Goal: Task Accomplishment & Management: Manage account settings

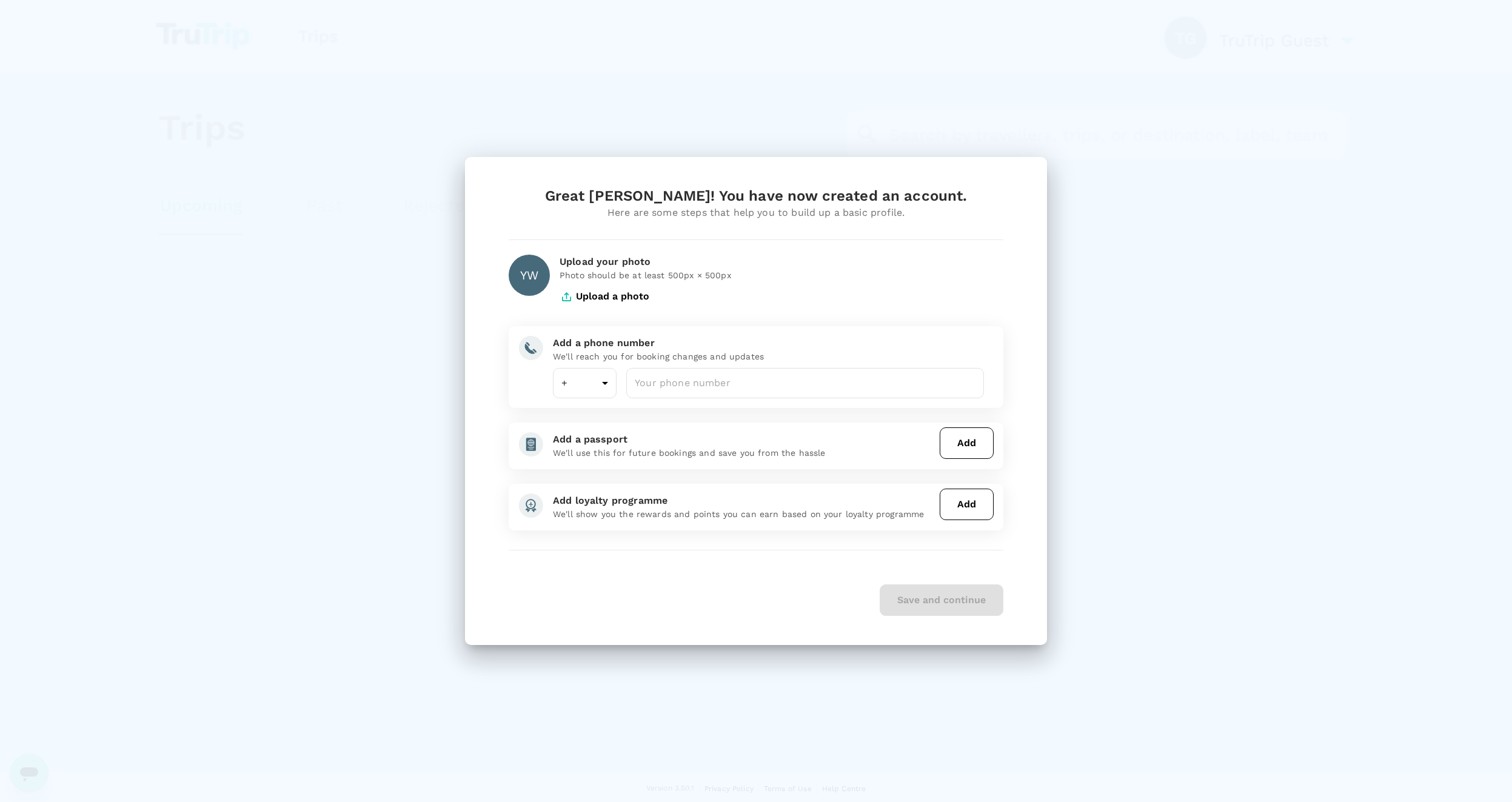
type input "65"
click at [662, 394] on input "number" at bounding box center [805, 383] width 358 height 31
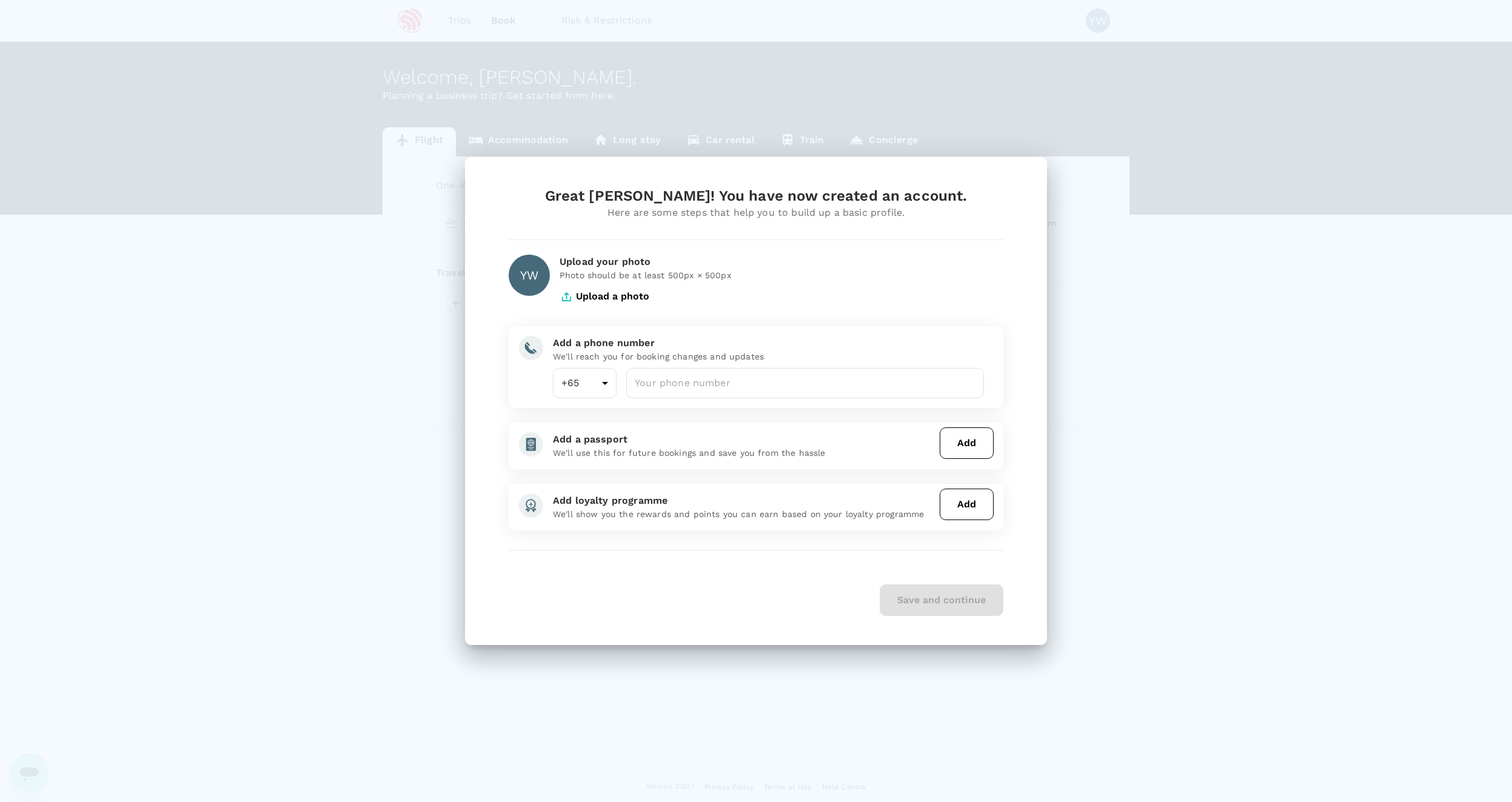
type input "undefined, undefined (any)"
drag, startPoint x: 753, startPoint y: 406, endPoint x: 745, endPoint y: 394, distance: 14.4
click at [743, 400] on div "Add a phone number We'll reach you for booking changes and updates +65 65 ​ ​" at bounding box center [756, 366] width 495 height 81
click at [746, 393] on input "number" at bounding box center [805, 383] width 358 height 31
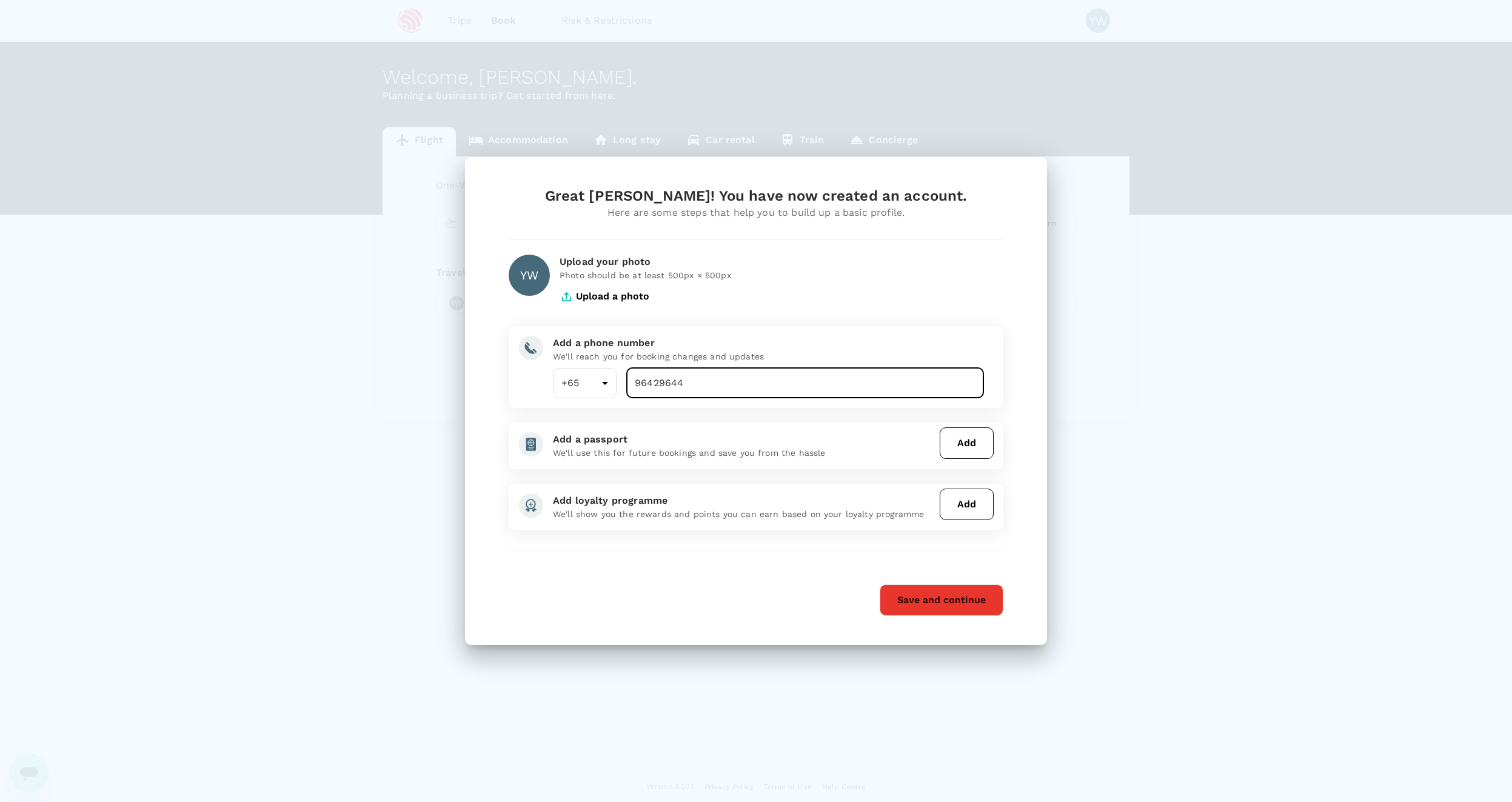
type input "96429644"
click at [963, 596] on button "Save and continue" at bounding box center [942, 601] width 124 height 32
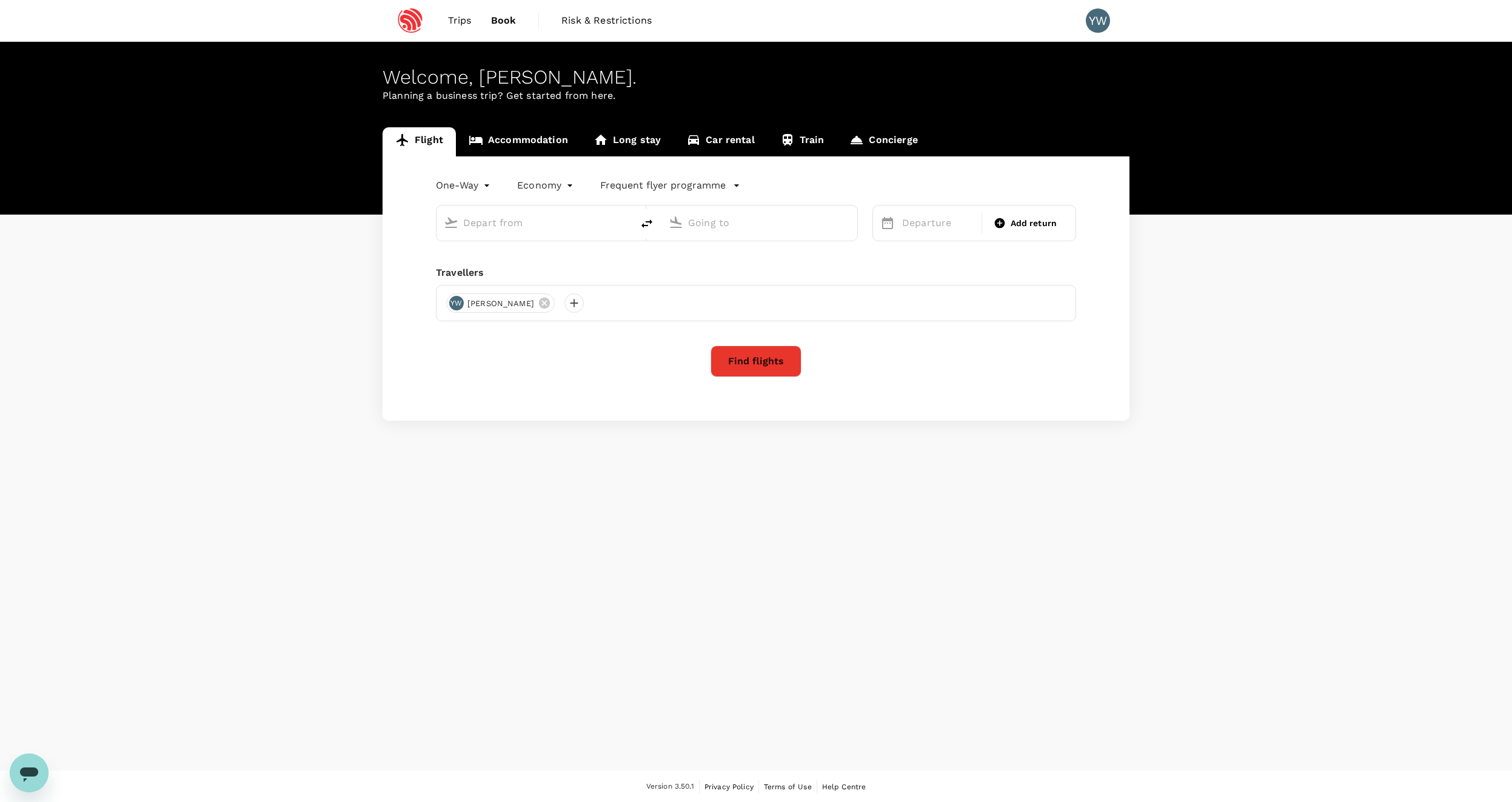
click at [519, 150] on link "Accommodation" at bounding box center [518, 142] width 125 height 29
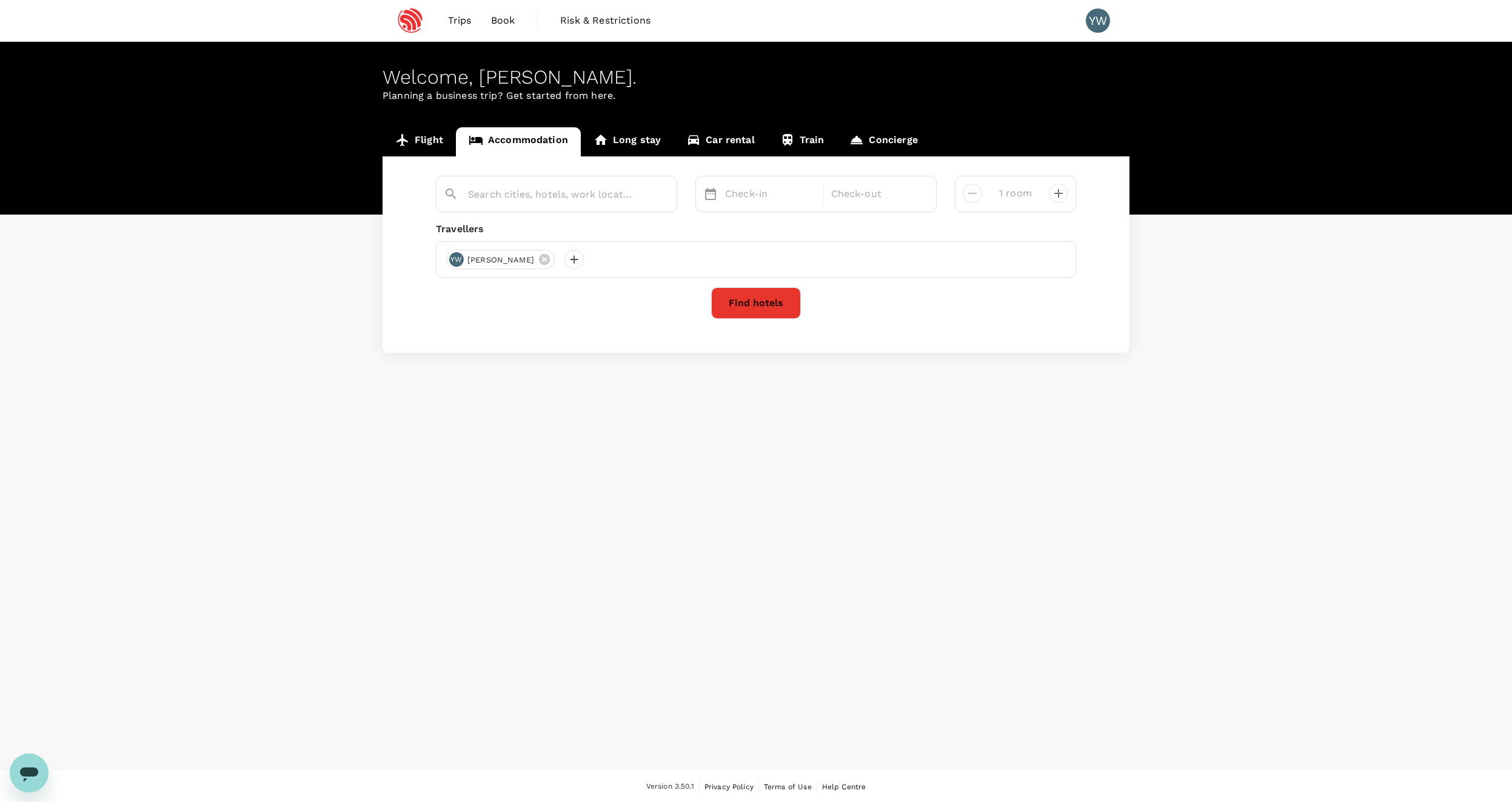
click at [436, 147] on link "Flight" at bounding box center [419, 142] width 74 height 29
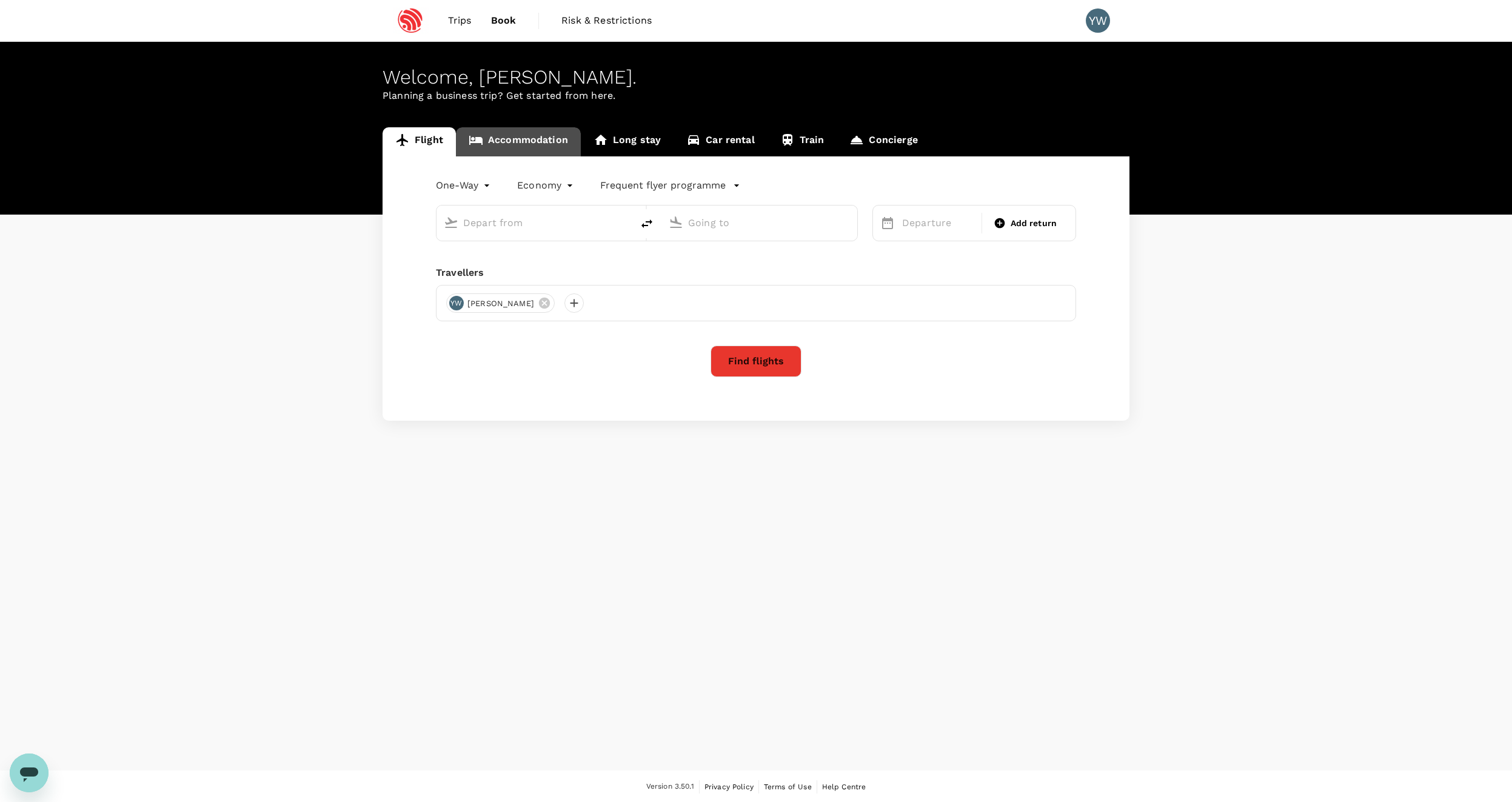
click at [554, 144] on link "Accommodation" at bounding box center [518, 142] width 125 height 29
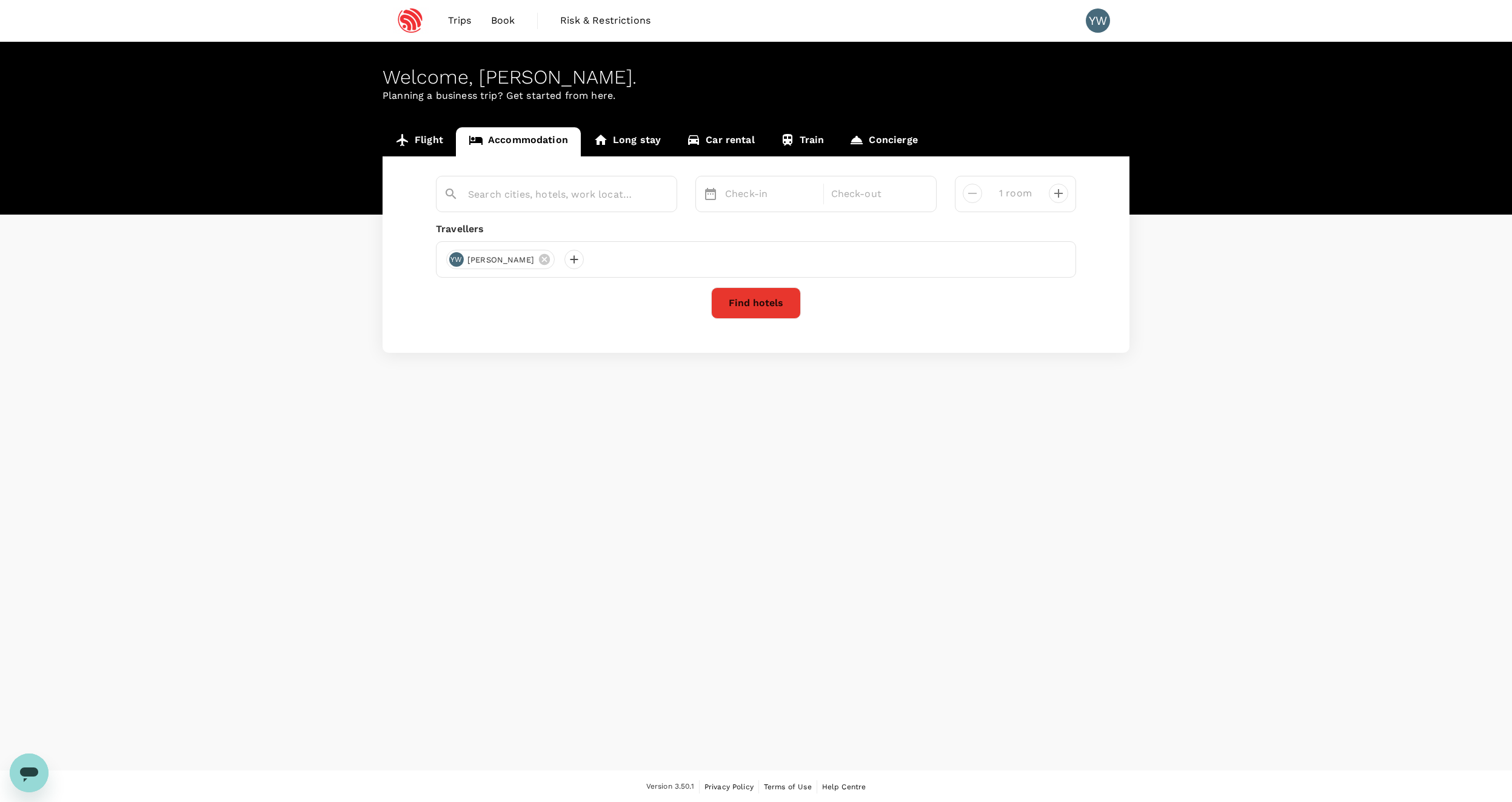
click at [694, 138] on icon at bounding box center [694, 140] width 11 height 9
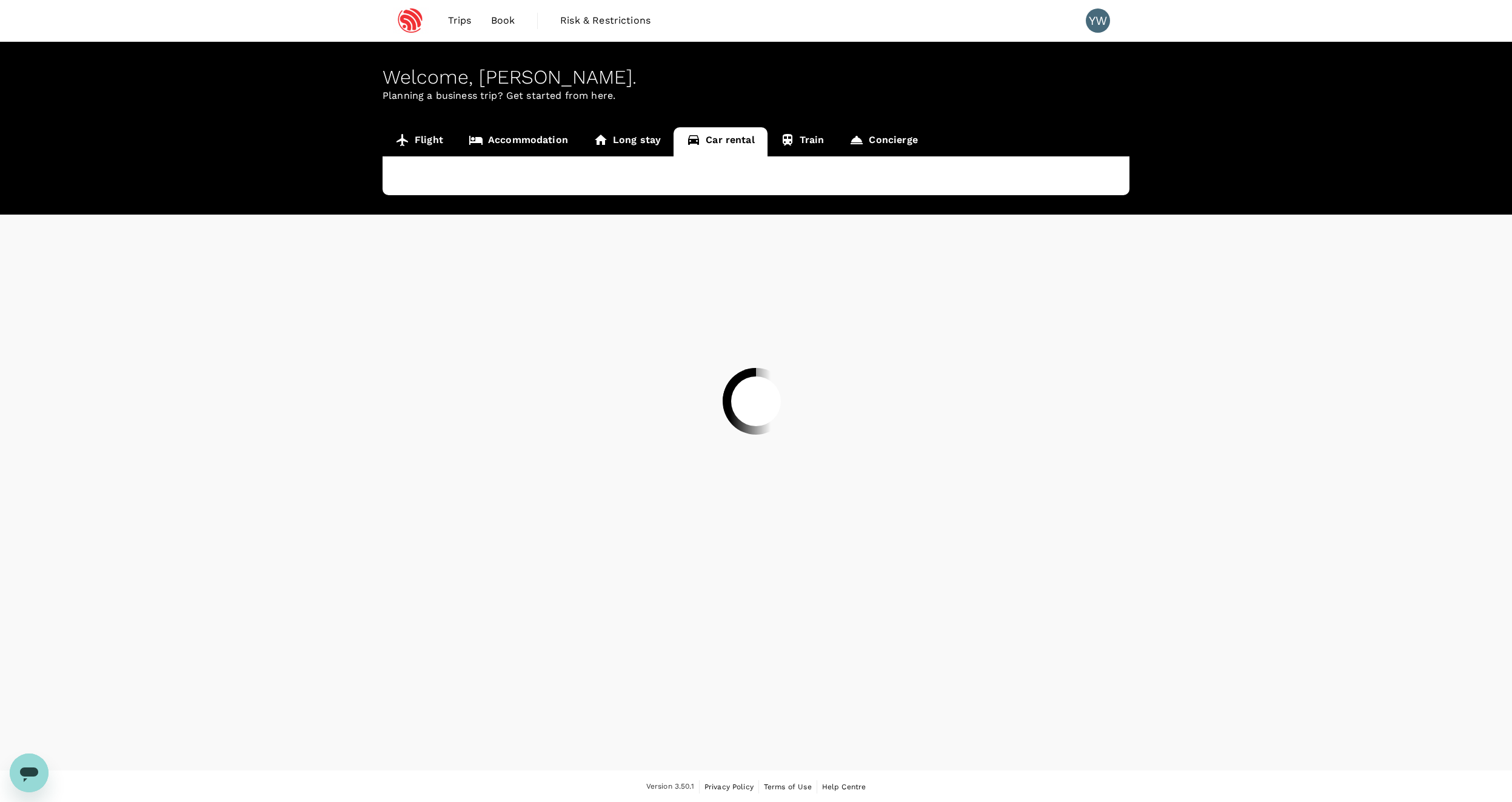
click at [661, 148] on link "Long stay" at bounding box center [626, 142] width 92 height 29
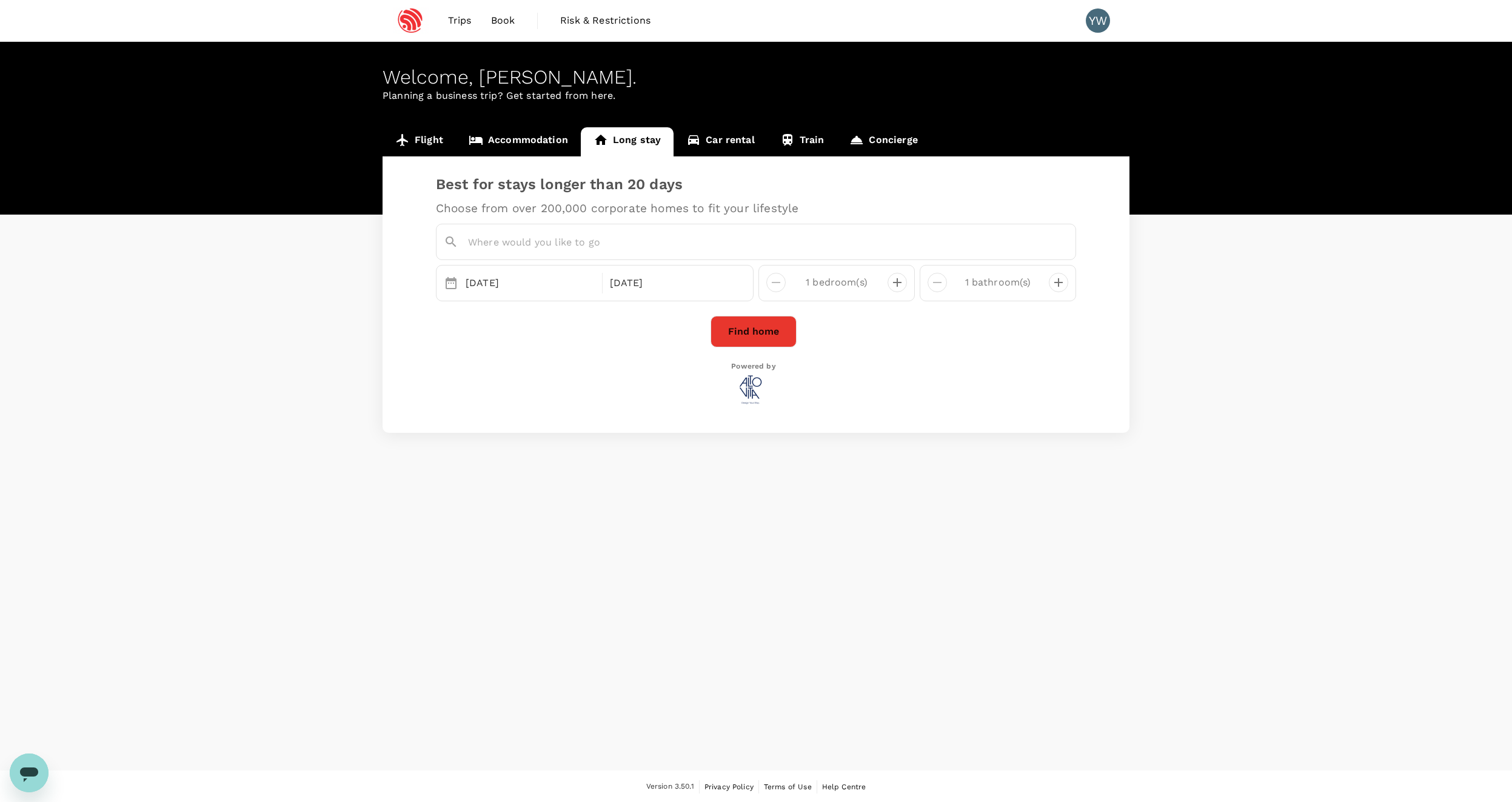
click at [710, 145] on link "Car rental" at bounding box center [720, 142] width 94 height 29
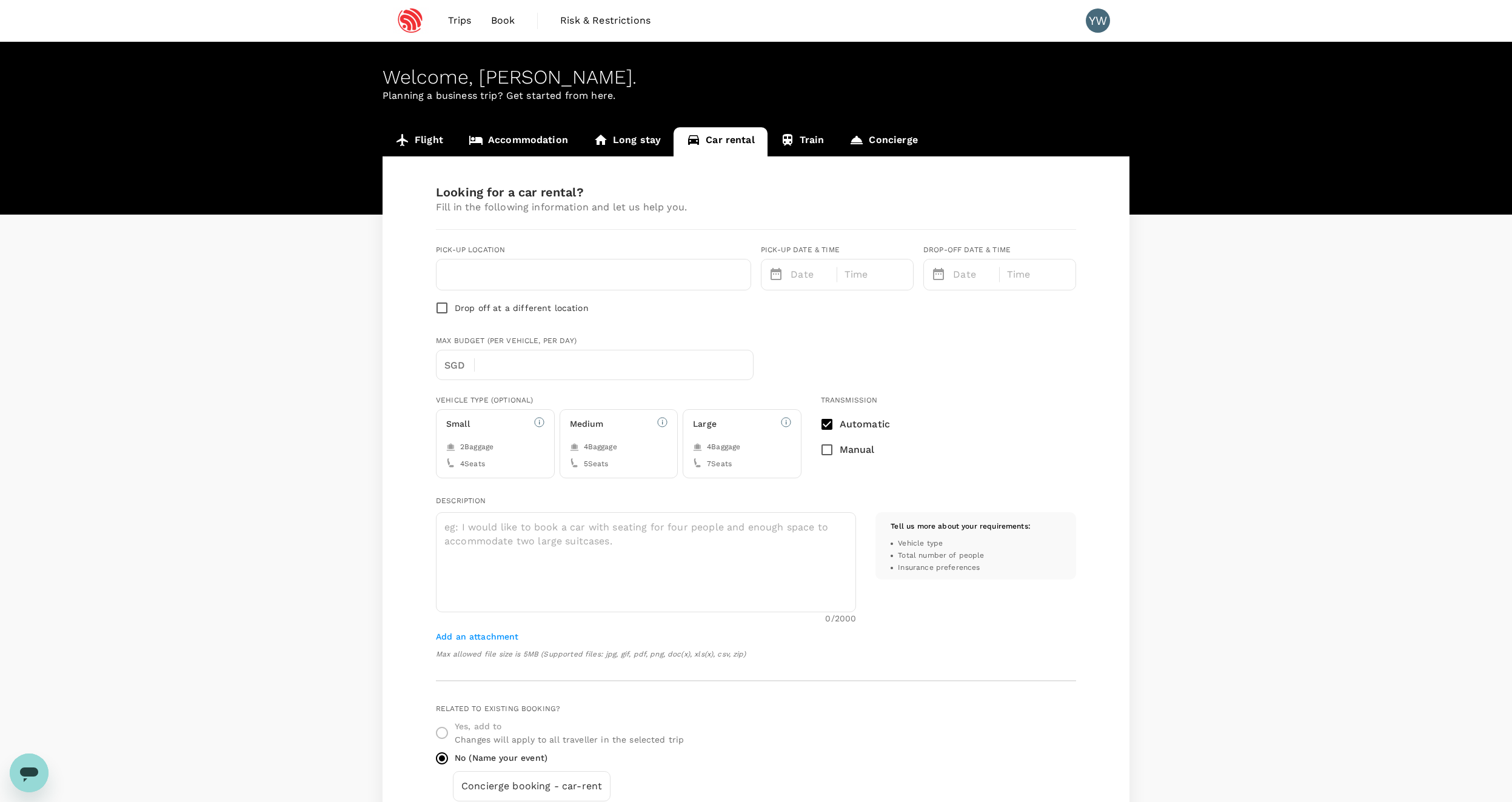
click at [787, 144] on icon at bounding box center [788, 140] width 9 height 11
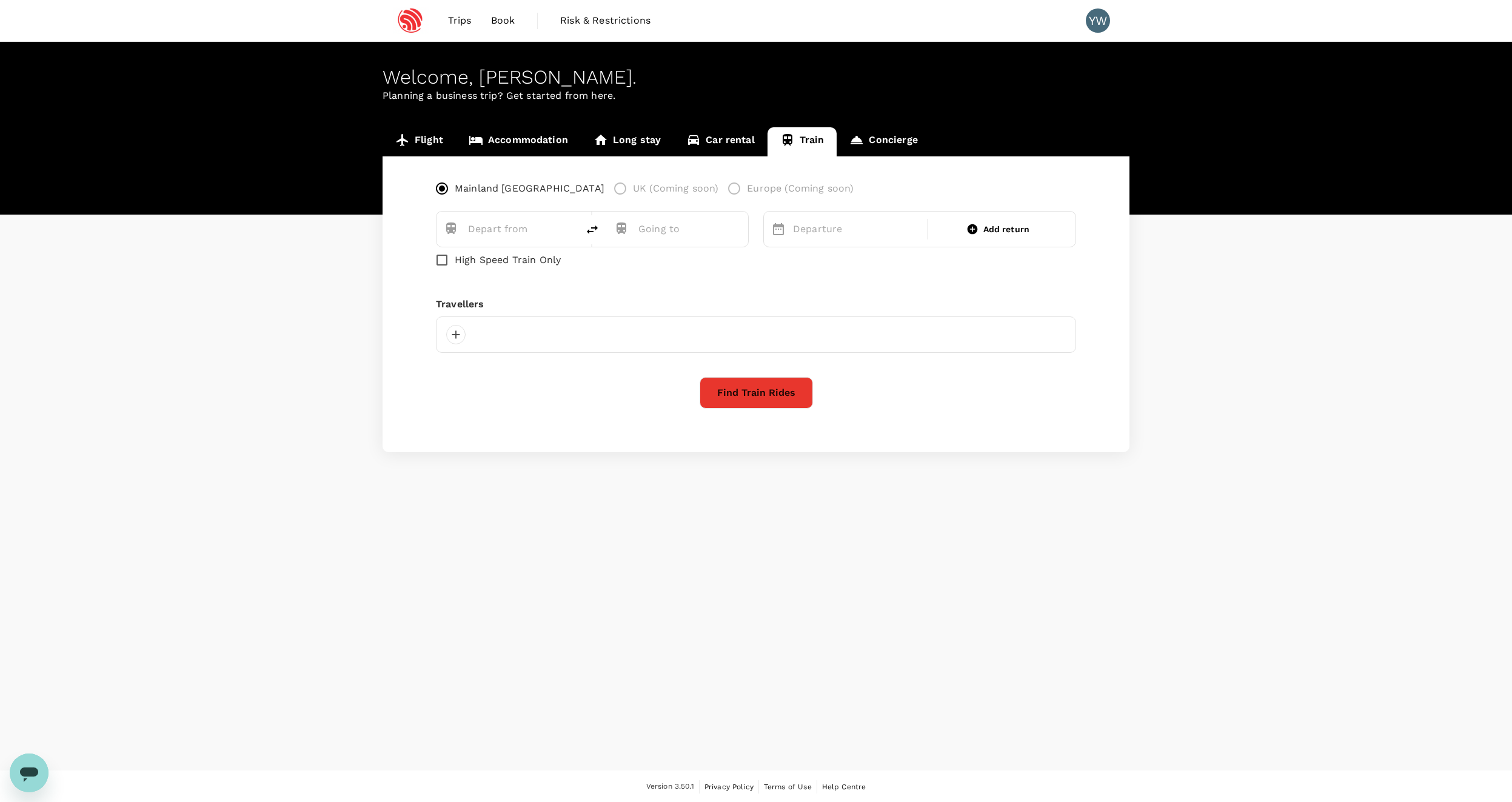
click at [882, 148] on link "Concierge" at bounding box center [883, 142] width 93 height 29
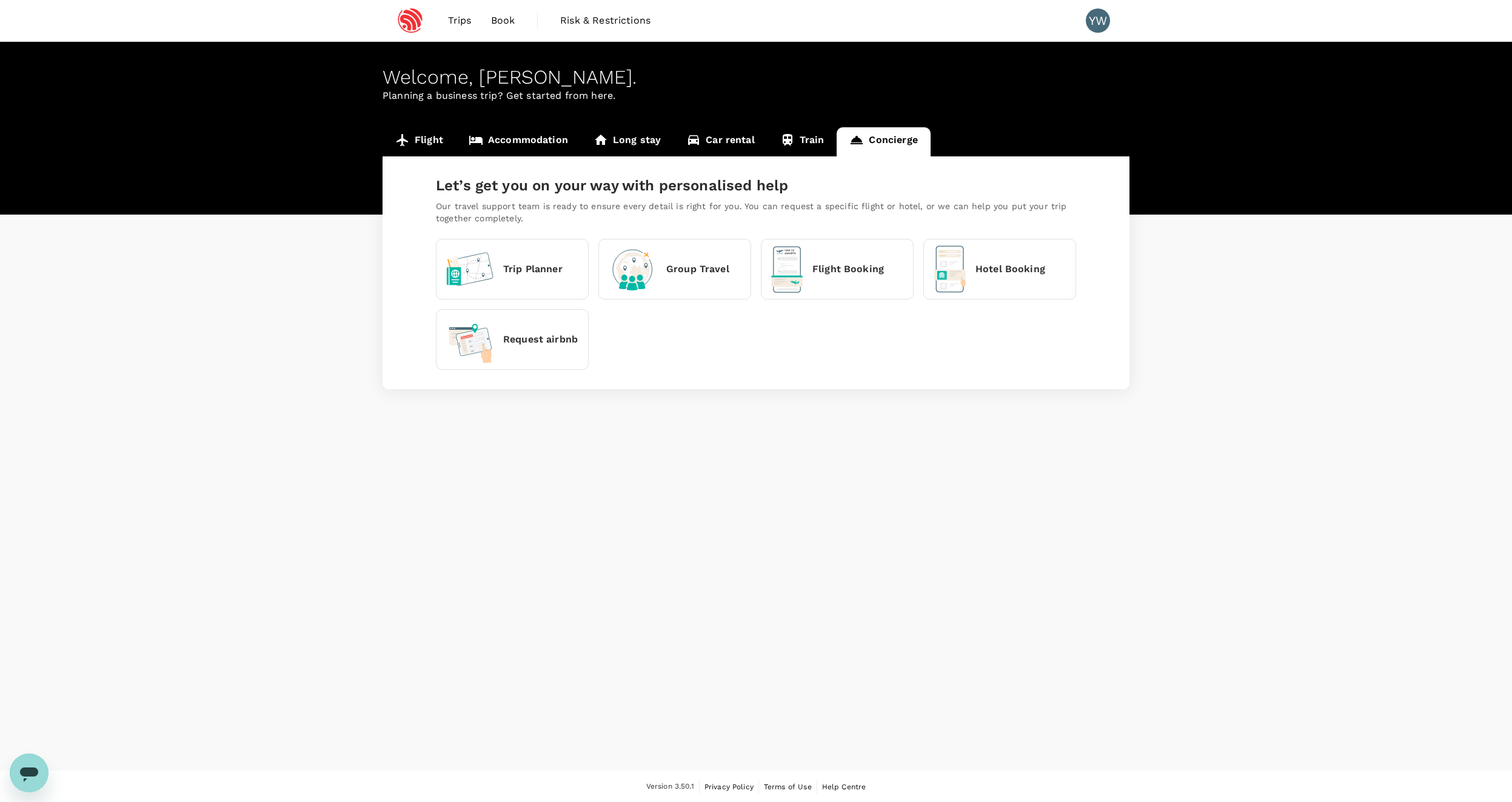
click at [405, 138] on icon at bounding box center [403, 140] width 15 height 15
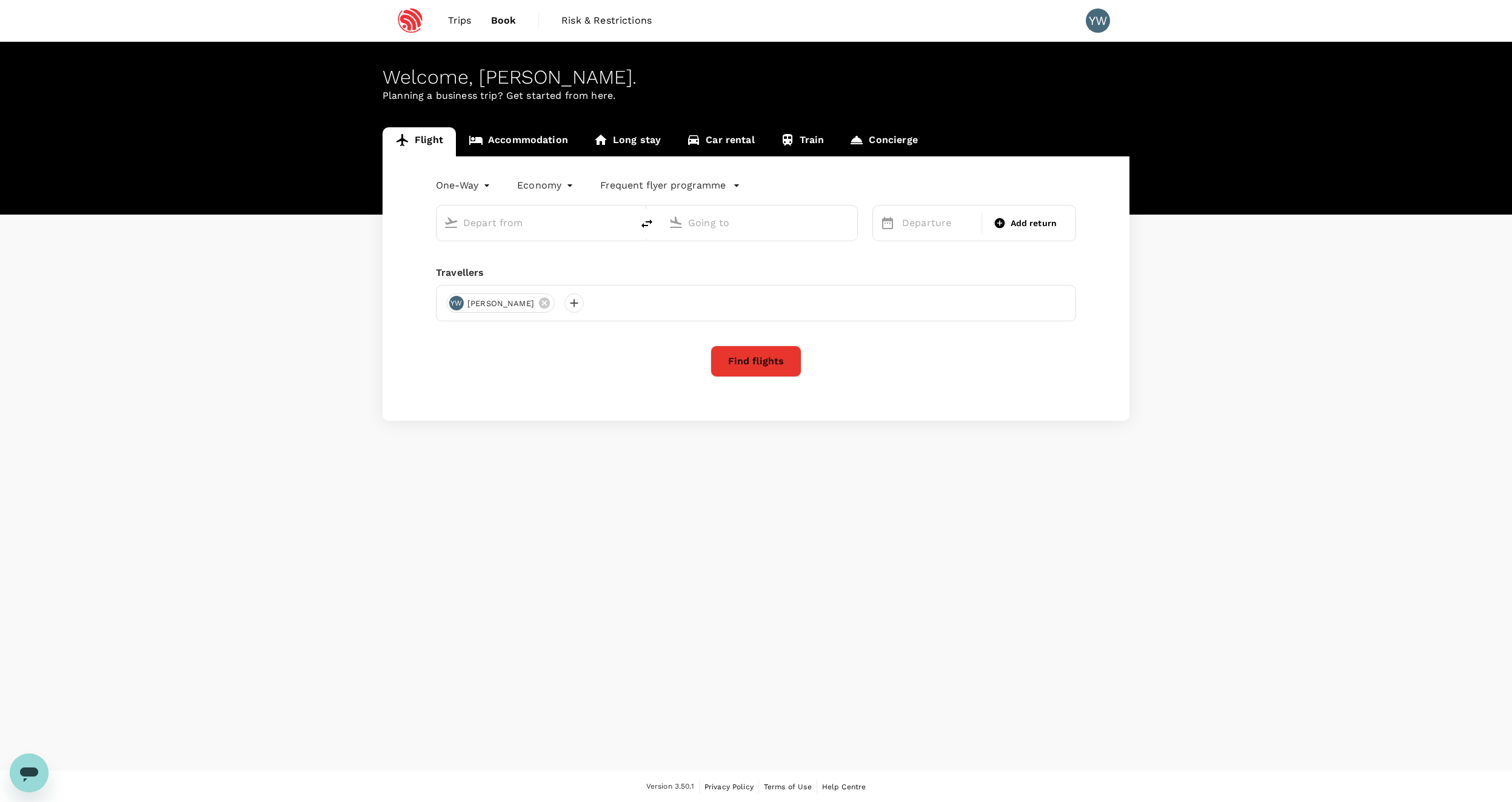
click at [1096, 23] on div "YW" at bounding box center [1098, 21] width 24 height 24
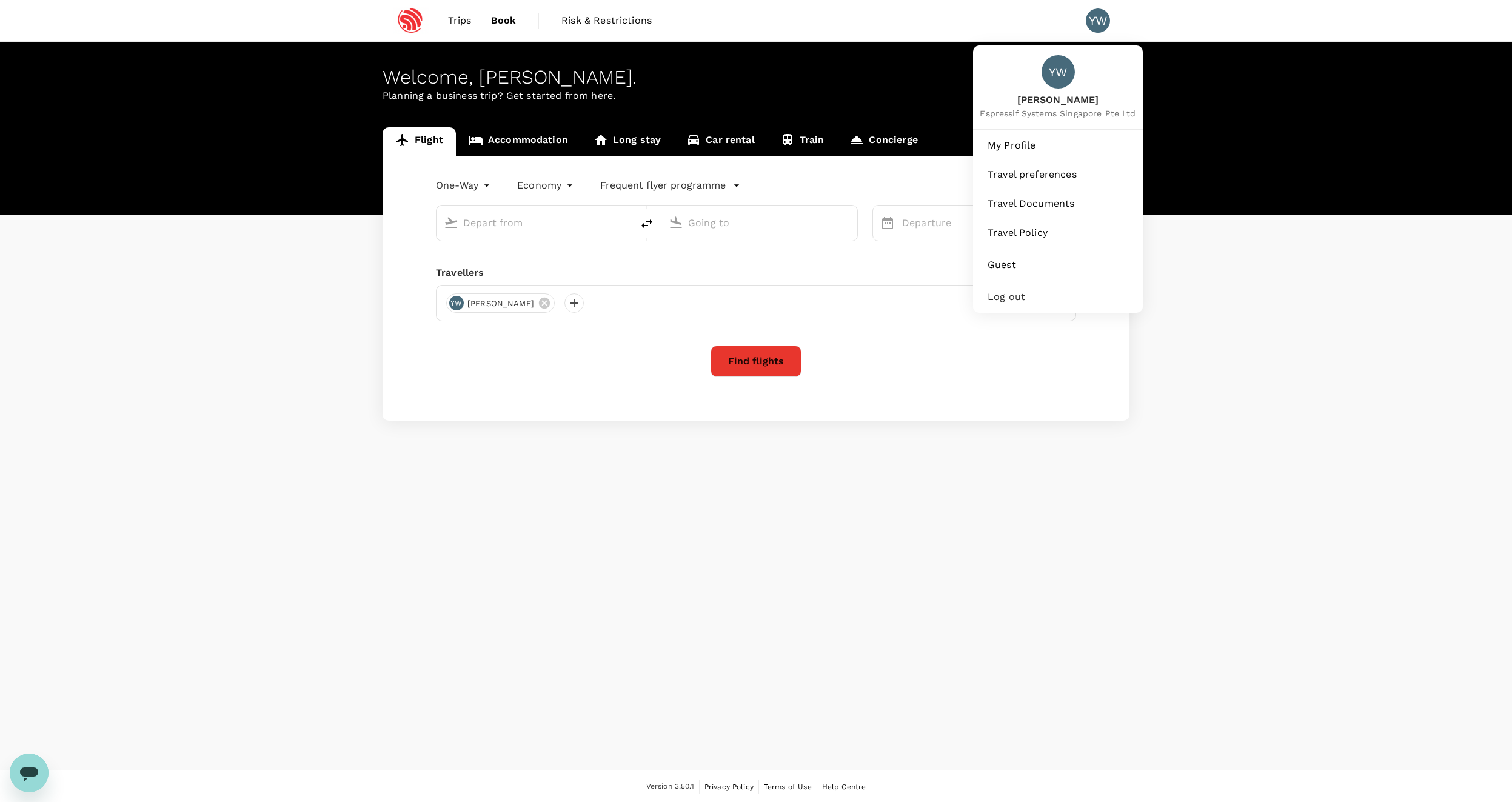
click at [1096, 19] on div "YW" at bounding box center [1098, 21] width 24 height 24
click at [1052, 150] on span "My Profile" at bounding box center [1057, 145] width 141 height 15
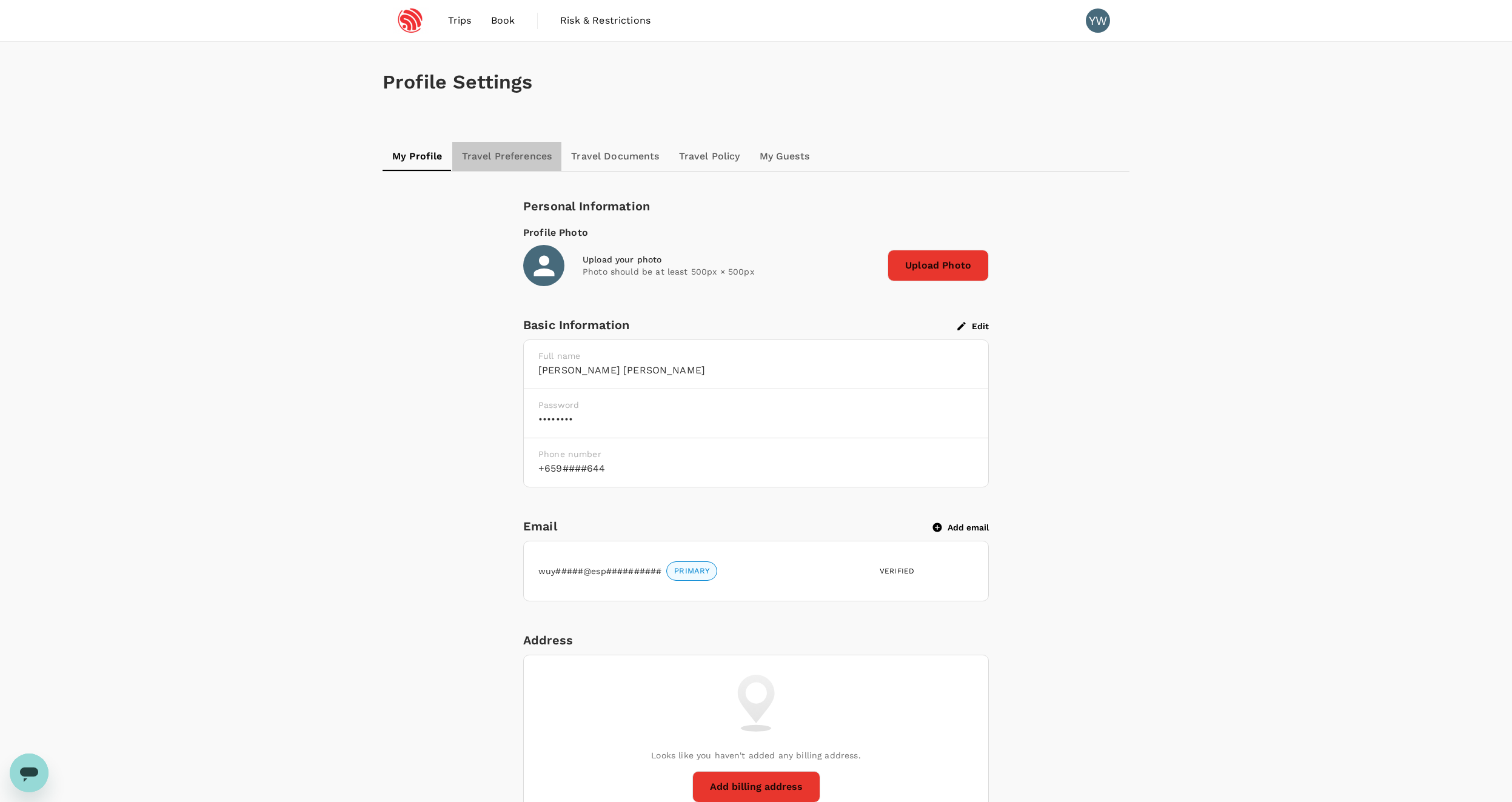
click at [517, 165] on link "Travel Preferences" at bounding box center [507, 156] width 110 height 29
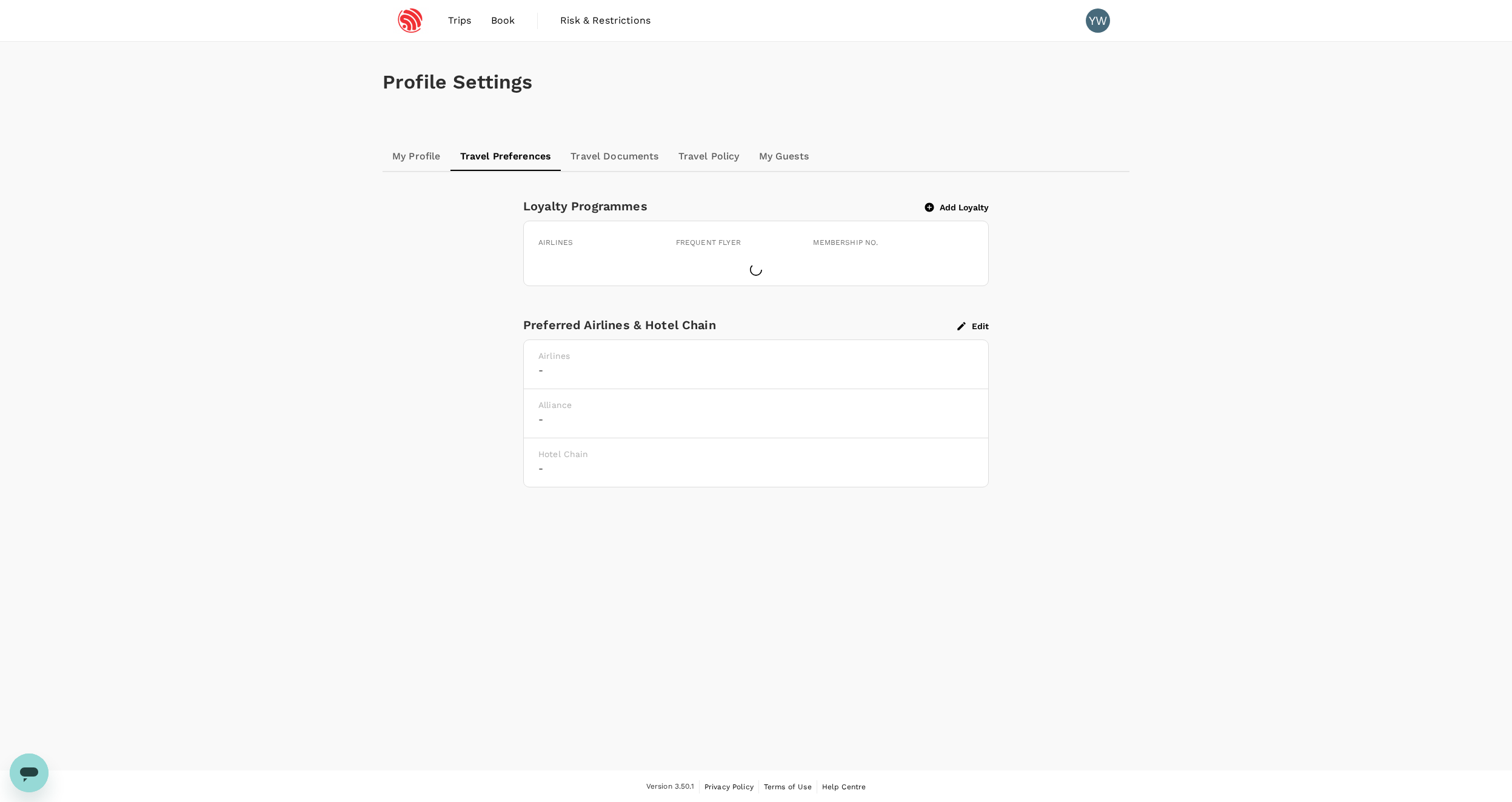
click at [623, 163] on link "Travel Documents" at bounding box center [614, 156] width 107 height 29
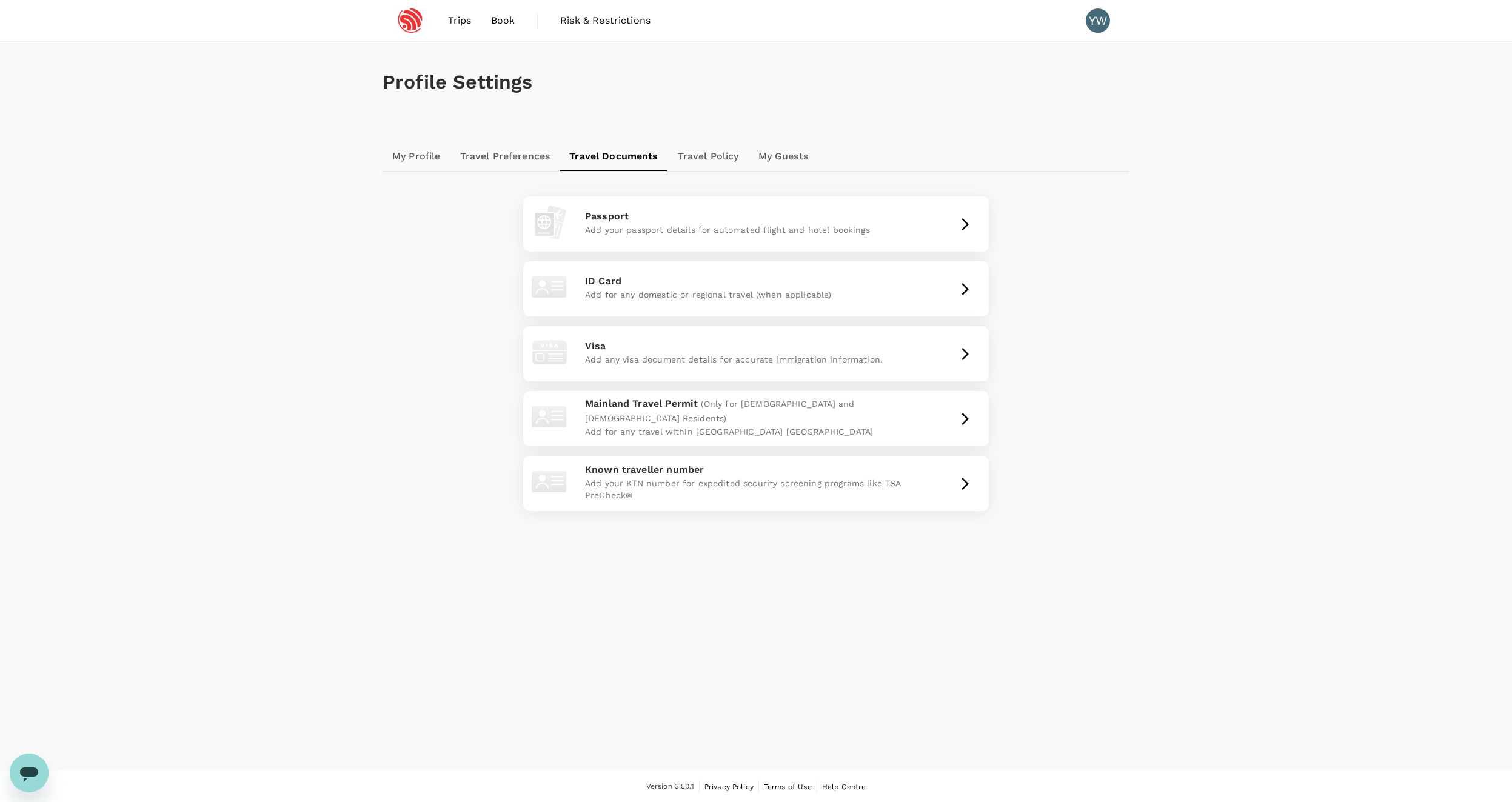
click at [411, 27] on img at bounding box center [410, 21] width 56 height 27
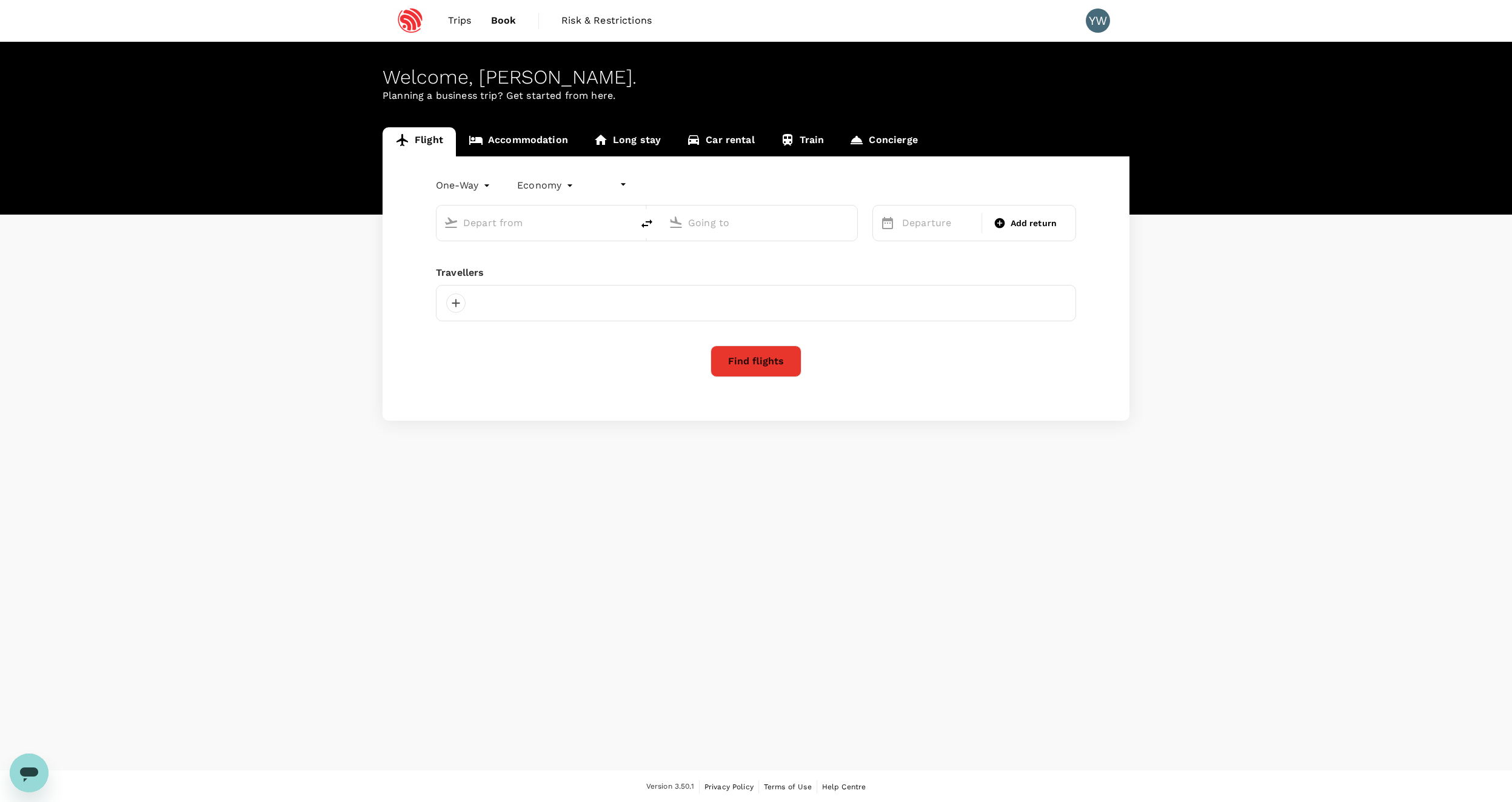
type input "undefined, undefined (any)"
click at [434, 21] on img at bounding box center [410, 21] width 56 height 27
click at [407, 23] on img at bounding box center [410, 21] width 56 height 27
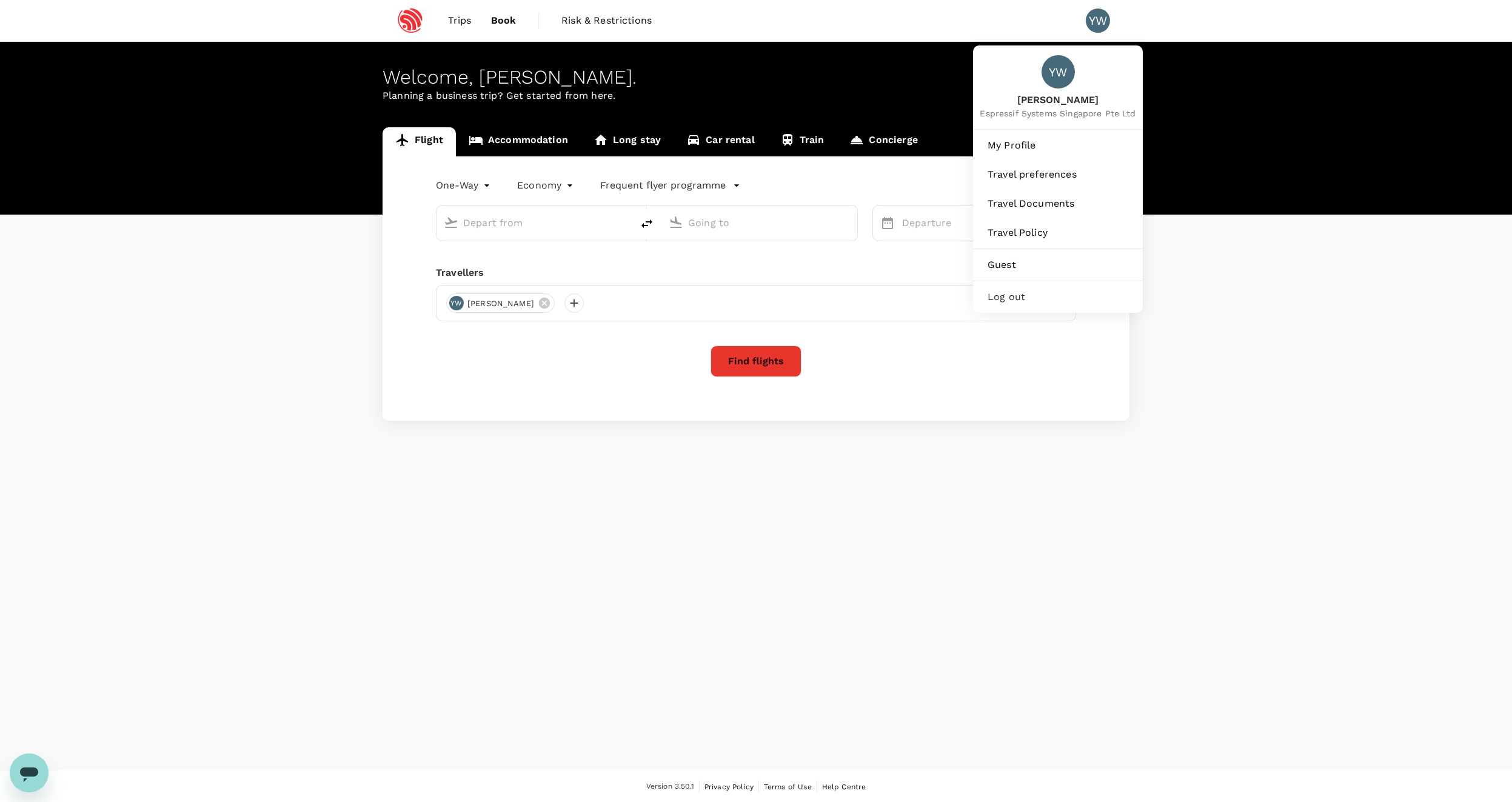
click at [1110, 25] on div "YW" at bounding box center [1103, 21] width 34 height 24
click at [1058, 153] on link "My Profile" at bounding box center [1058, 145] width 160 height 27
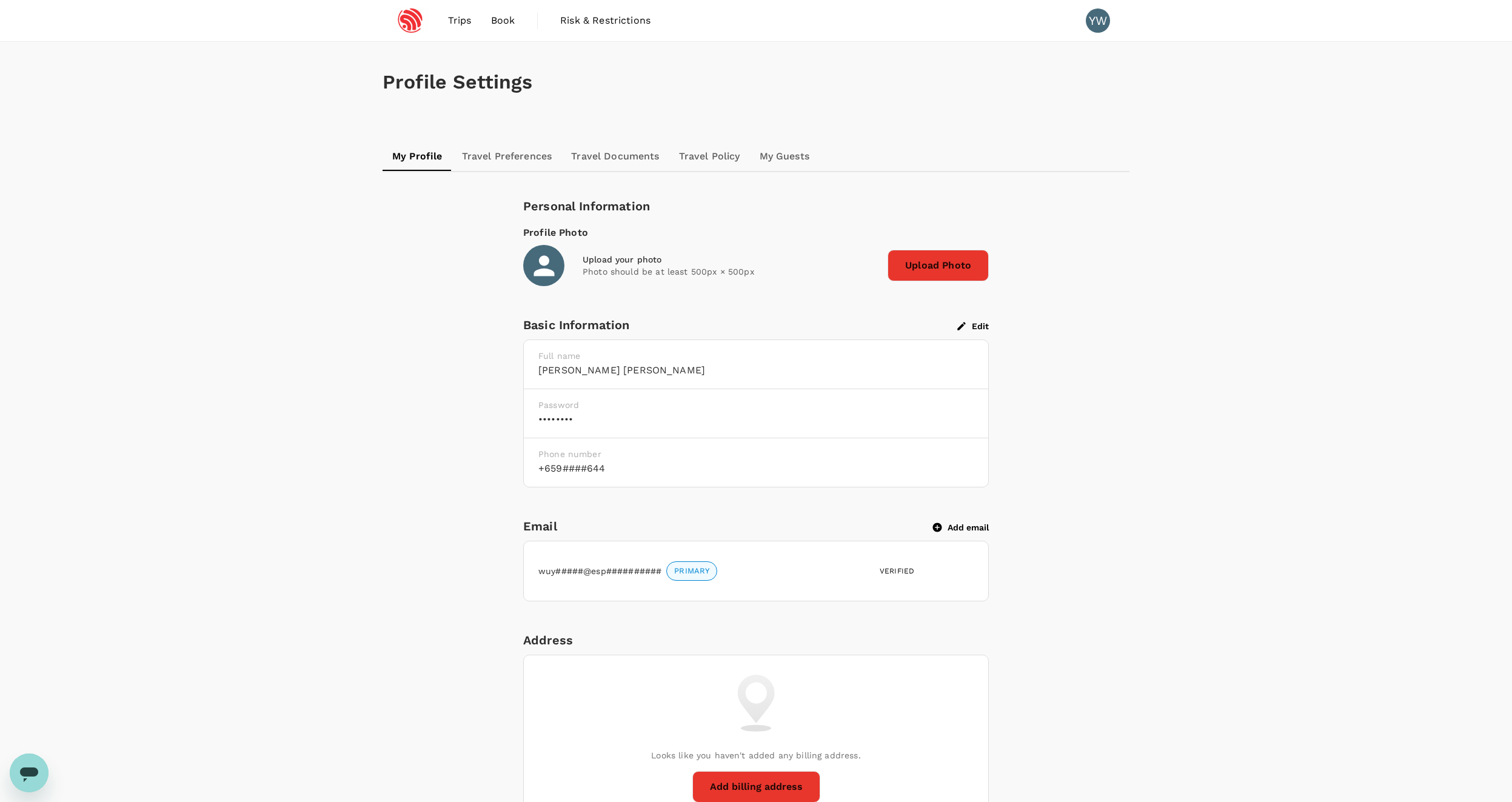
click at [608, 145] on link "Travel Documents" at bounding box center [614, 156] width 107 height 29
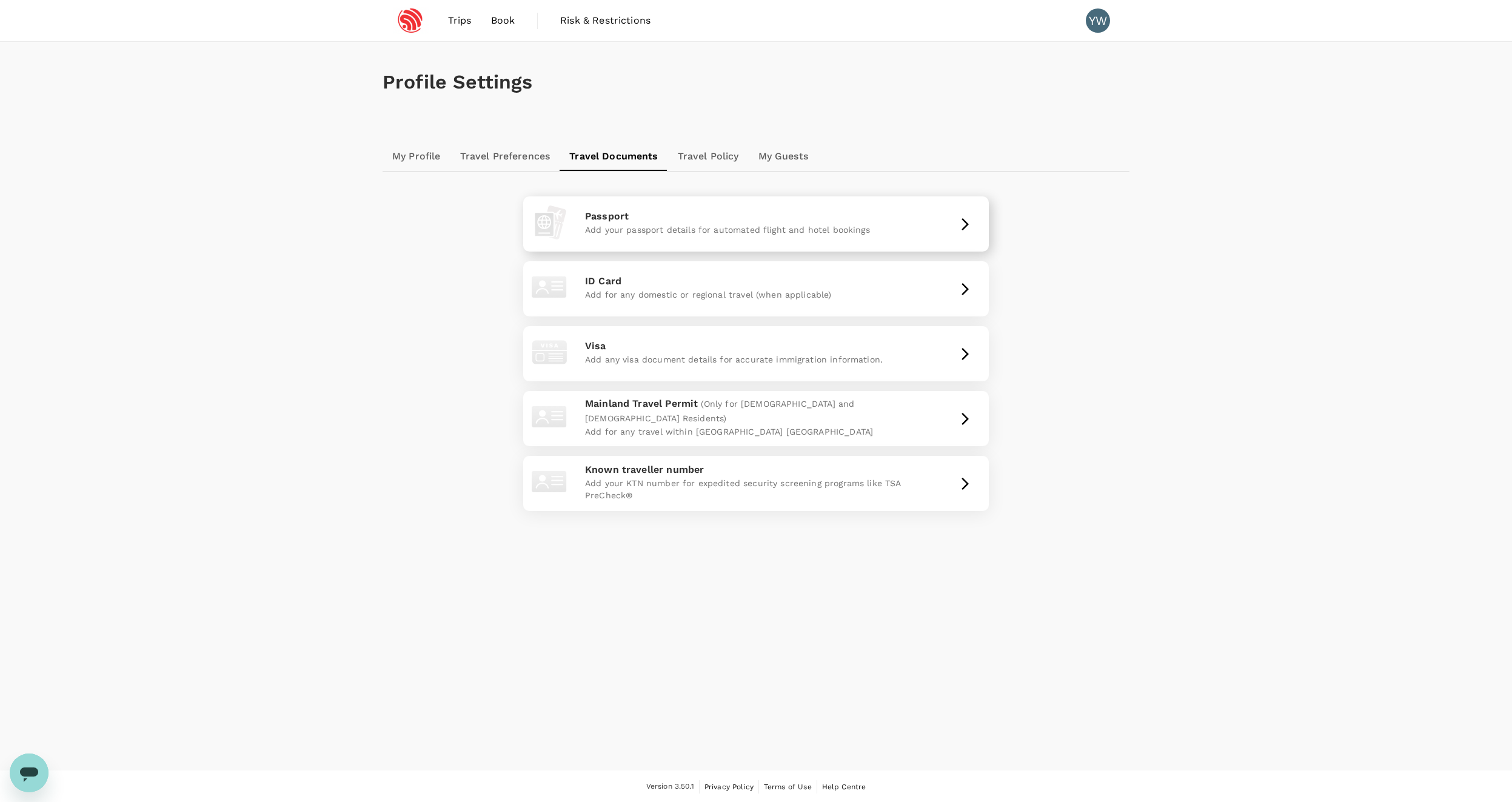
click at [653, 236] on p "Add your passport details for automated flight and hotel bookings" at bounding box center [756, 229] width 342 height 12
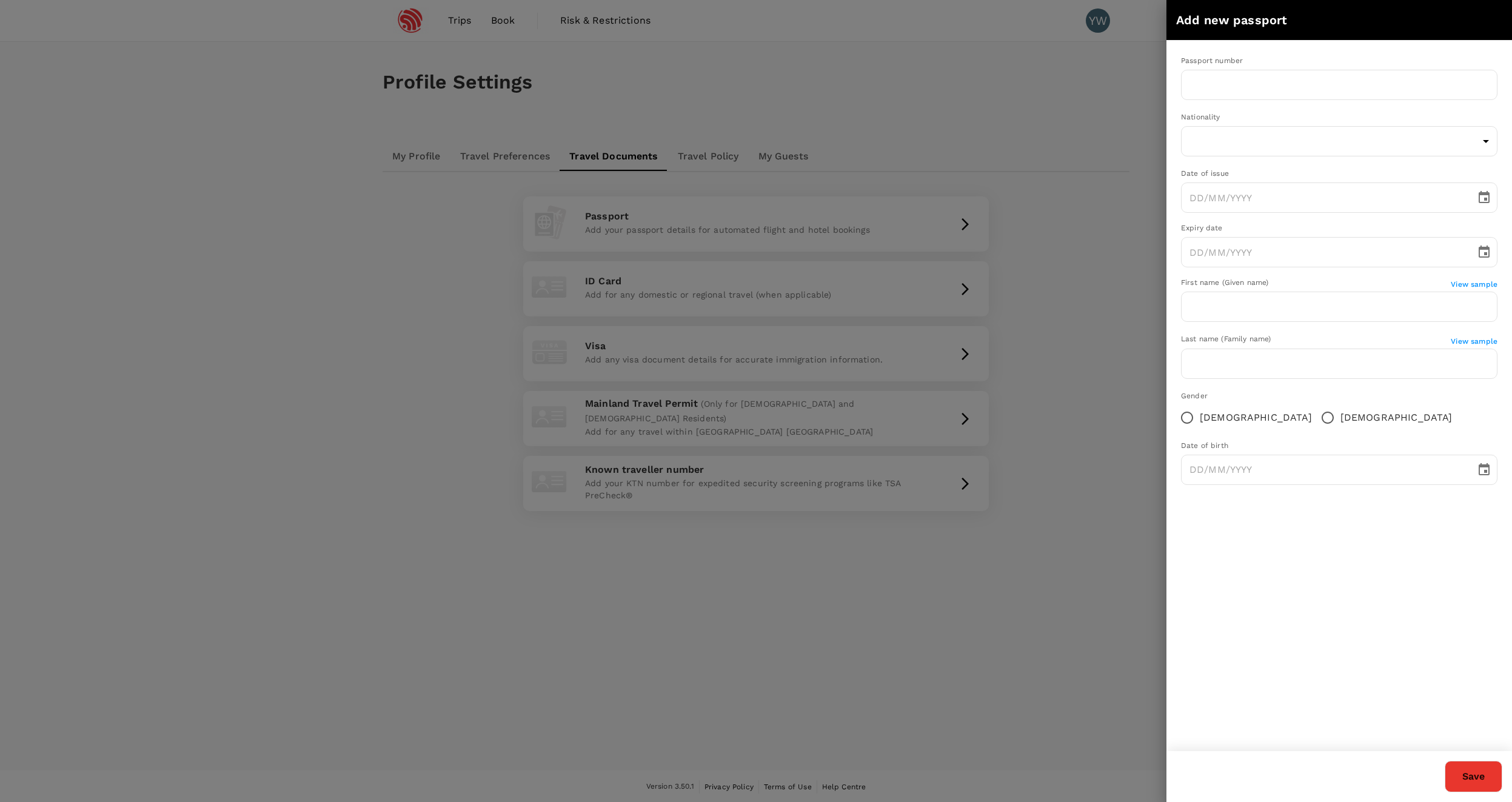
click at [1022, 186] on div at bounding box center [756, 401] width 1512 height 802
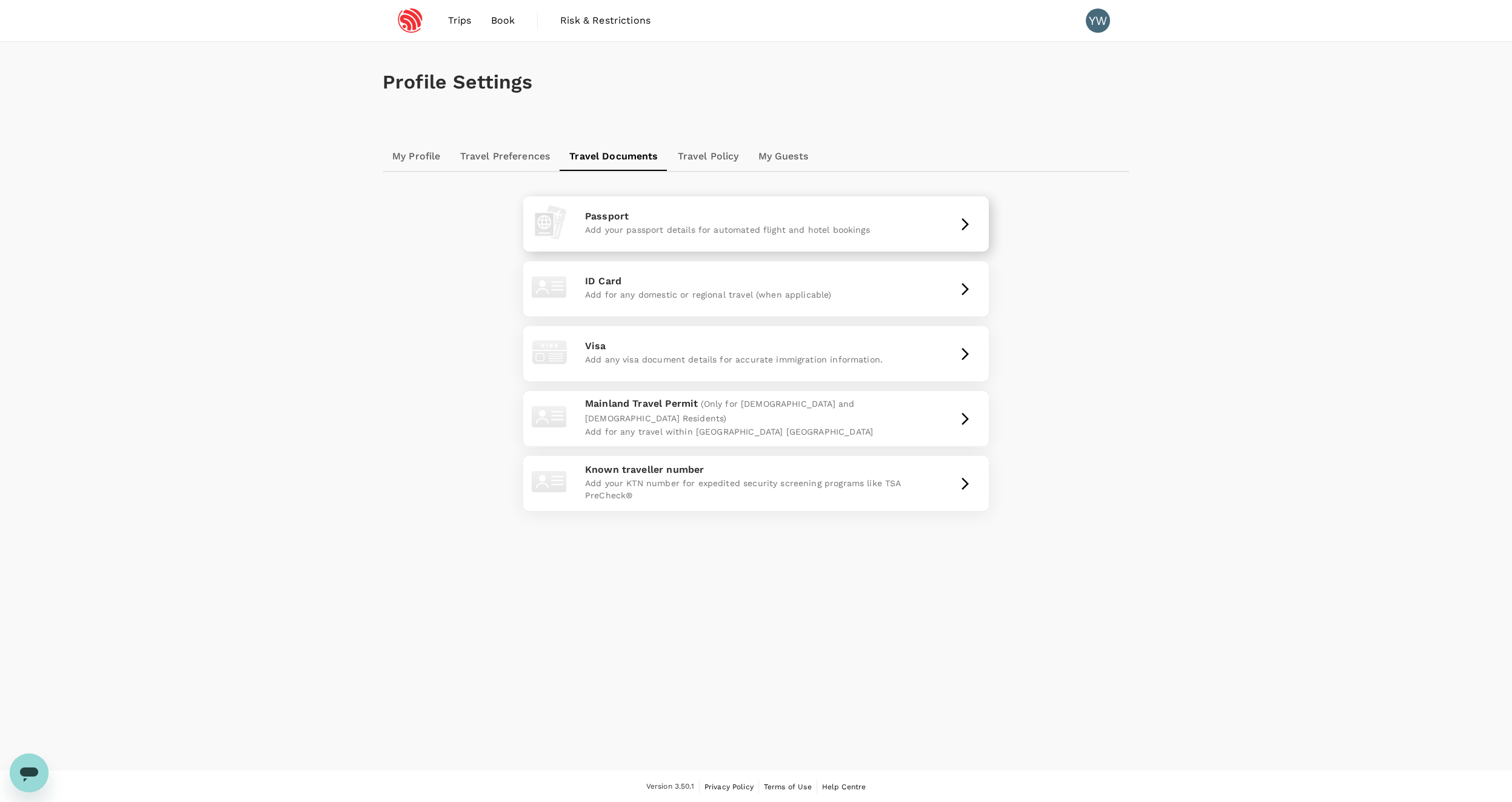
click at [678, 227] on p "Add your passport details for automated flight and hotel bookings" at bounding box center [756, 229] width 342 height 12
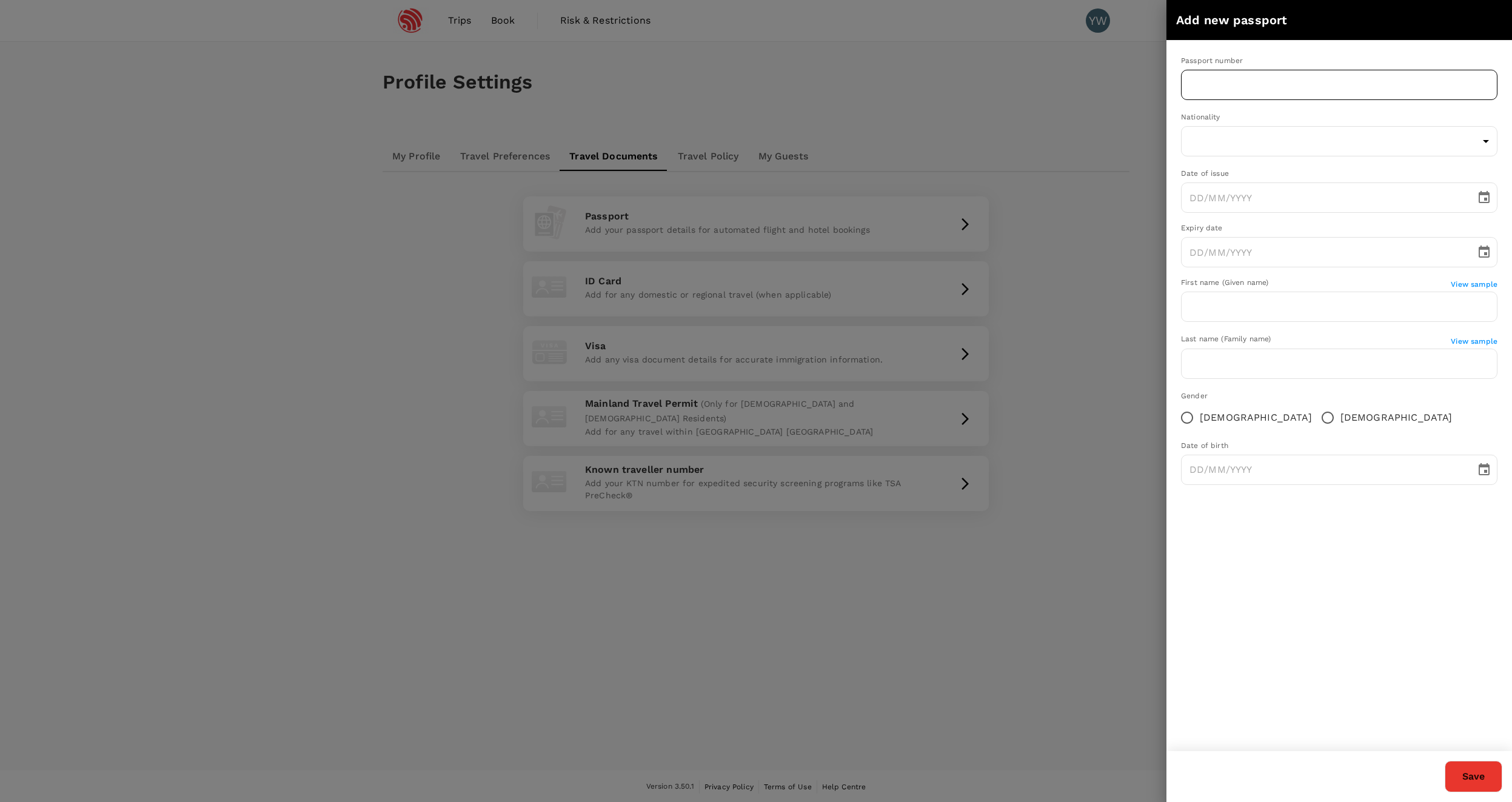
click at [1277, 90] on input "text" at bounding box center [1339, 85] width 316 height 31
type input "K5068649R"
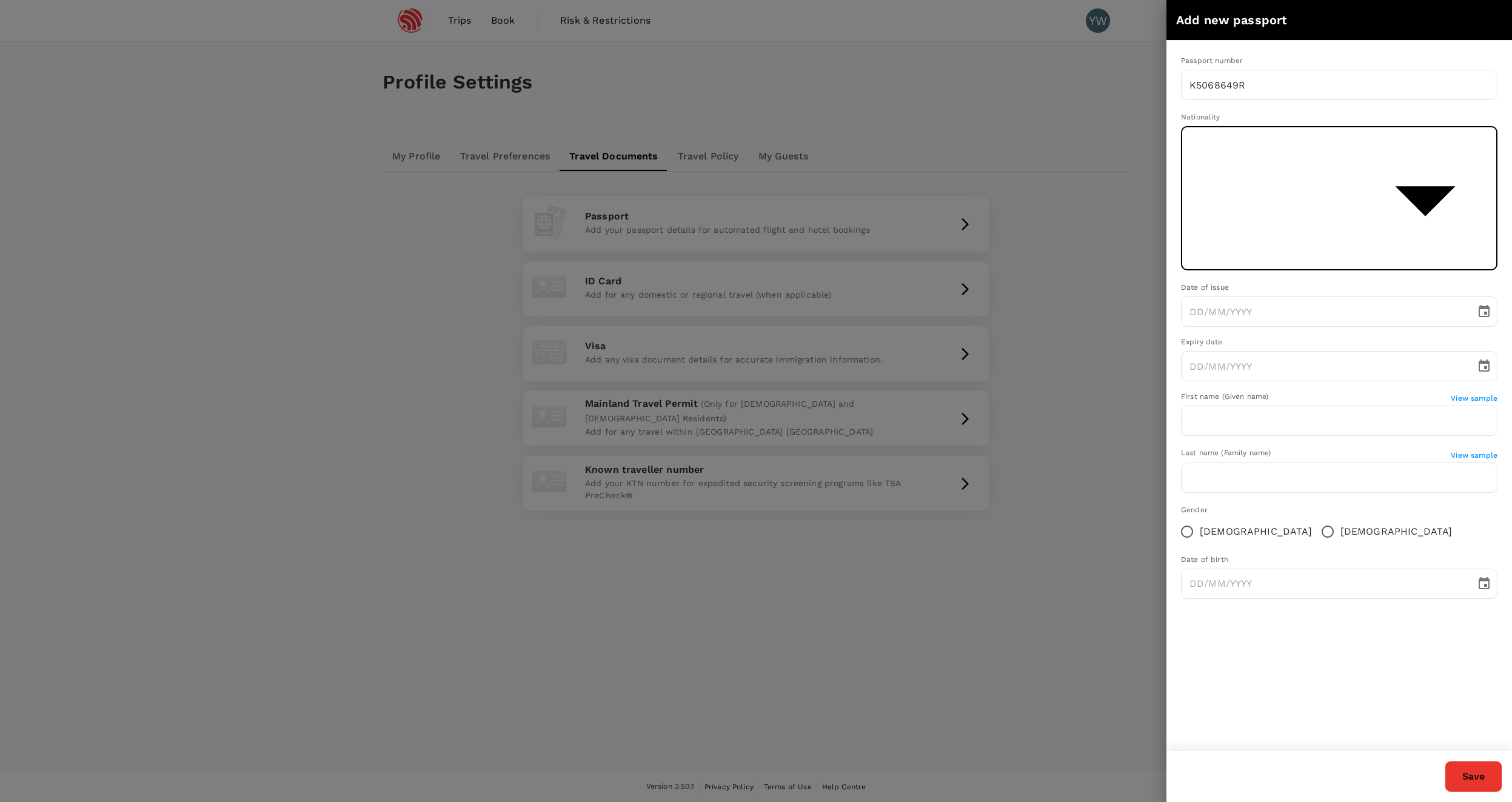
click at [1443, 135] on body "Trips Book Risk & Restrictions YW Profile Settings My Profile Travel Preference…" at bounding box center [756, 402] width 1512 height 804
click at [1302, 585] on li "[GEOGRAPHIC_DATA]" at bounding box center [1343, 584] width 324 height 21
type input "SG"
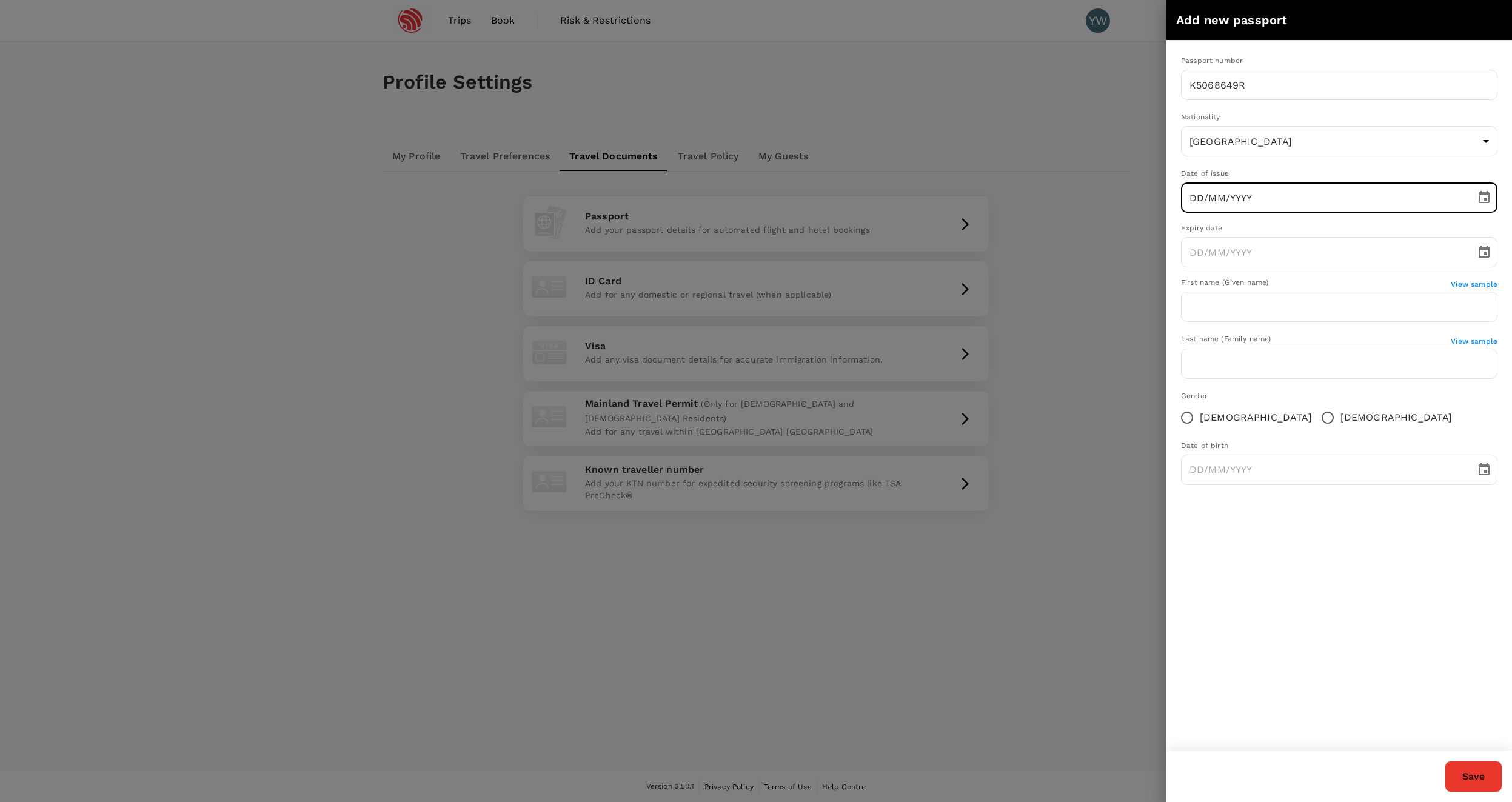
click at [1278, 193] on input "DD/MM/YYYY" at bounding box center [1324, 198] width 286 height 31
type input "[DATE]"
click at [1282, 264] on input "DD/MM/YYYY" at bounding box center [1324, 252] width 286 height 31
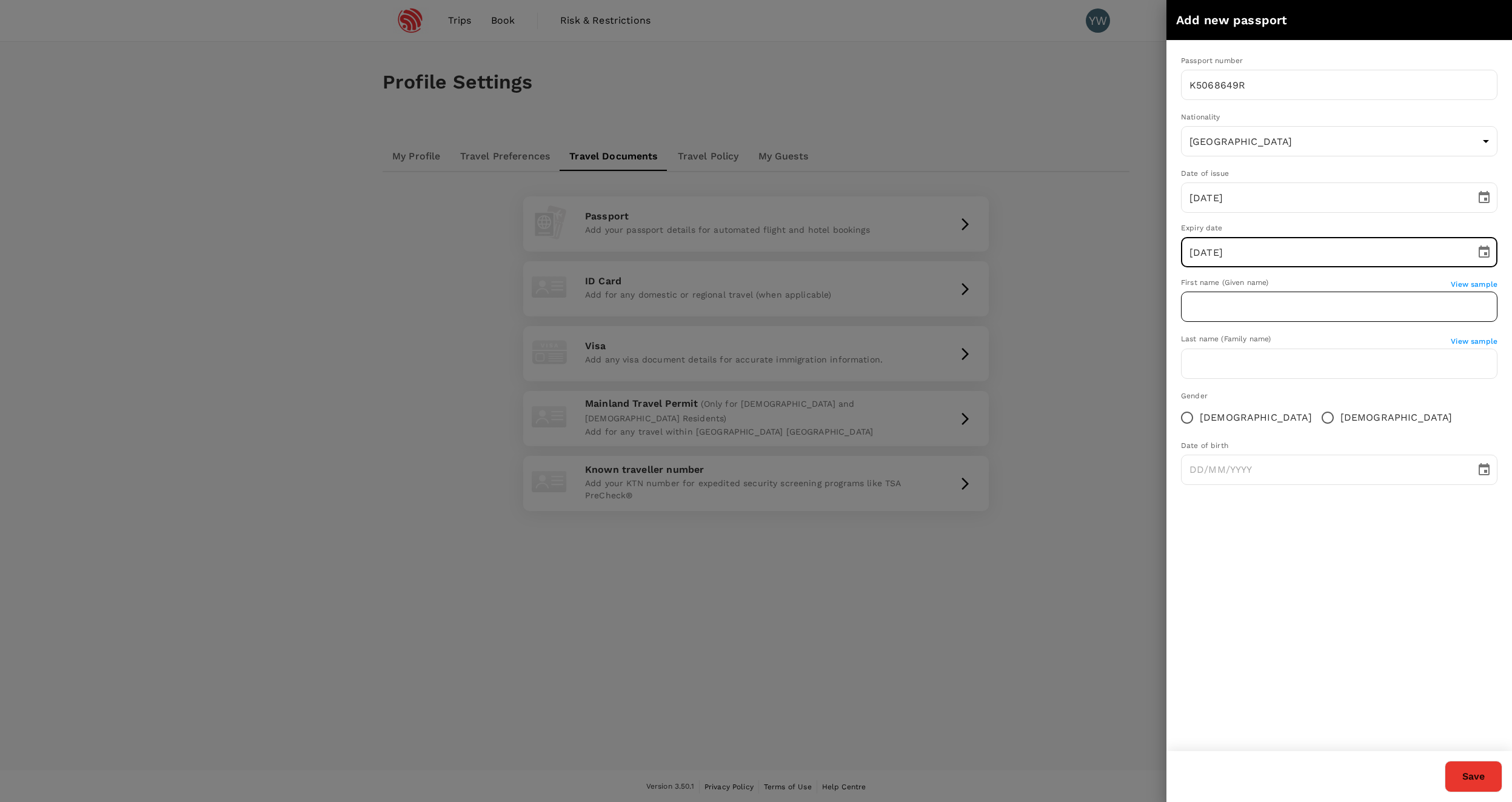
type input "[DATE]"
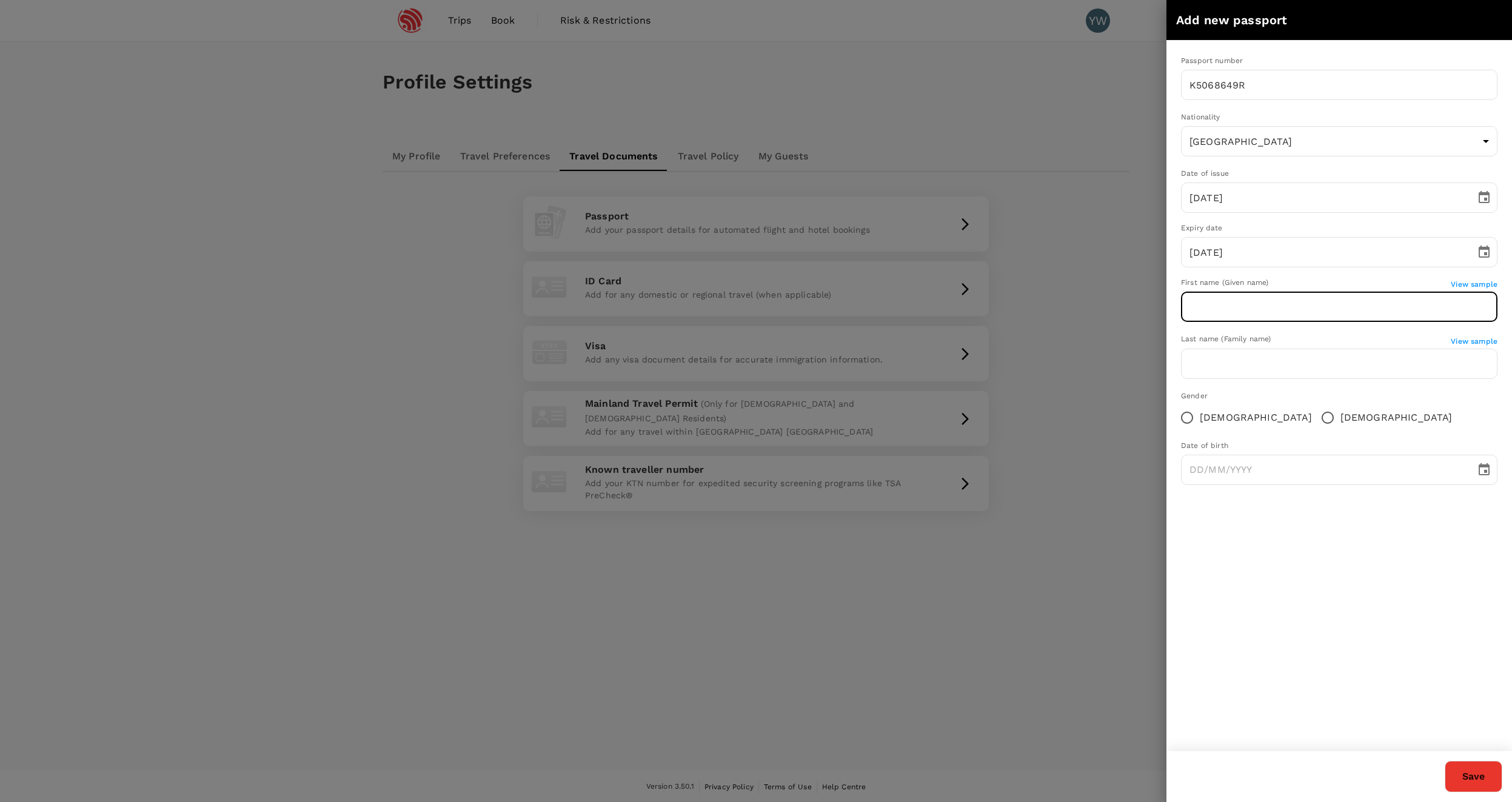
click at [1245, 320] on input "text" at bounding box center [1339, 307] width 316 height 31
type input "y"
type input "[PERSON_NAME]"
click at [1225, 351] on input "text" at bounding box center [1339, 364] width 316 height 31
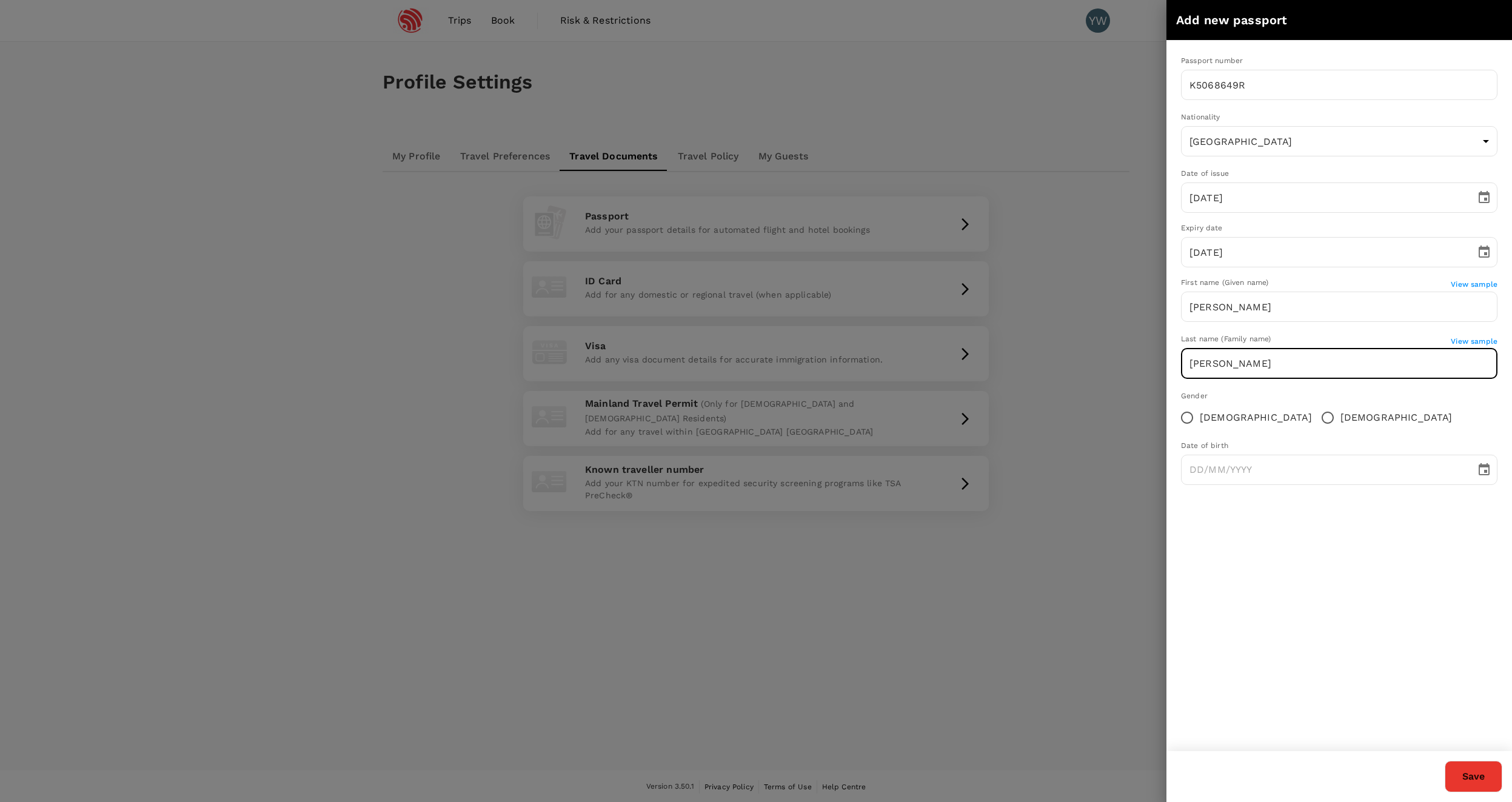
type input "[PERSON_NAME]"
click at [1314, 423] on input "[DEMOGRAPHIC_DATA]" at bounding box center [1326, 417] width 25 height 25
radio input "true"
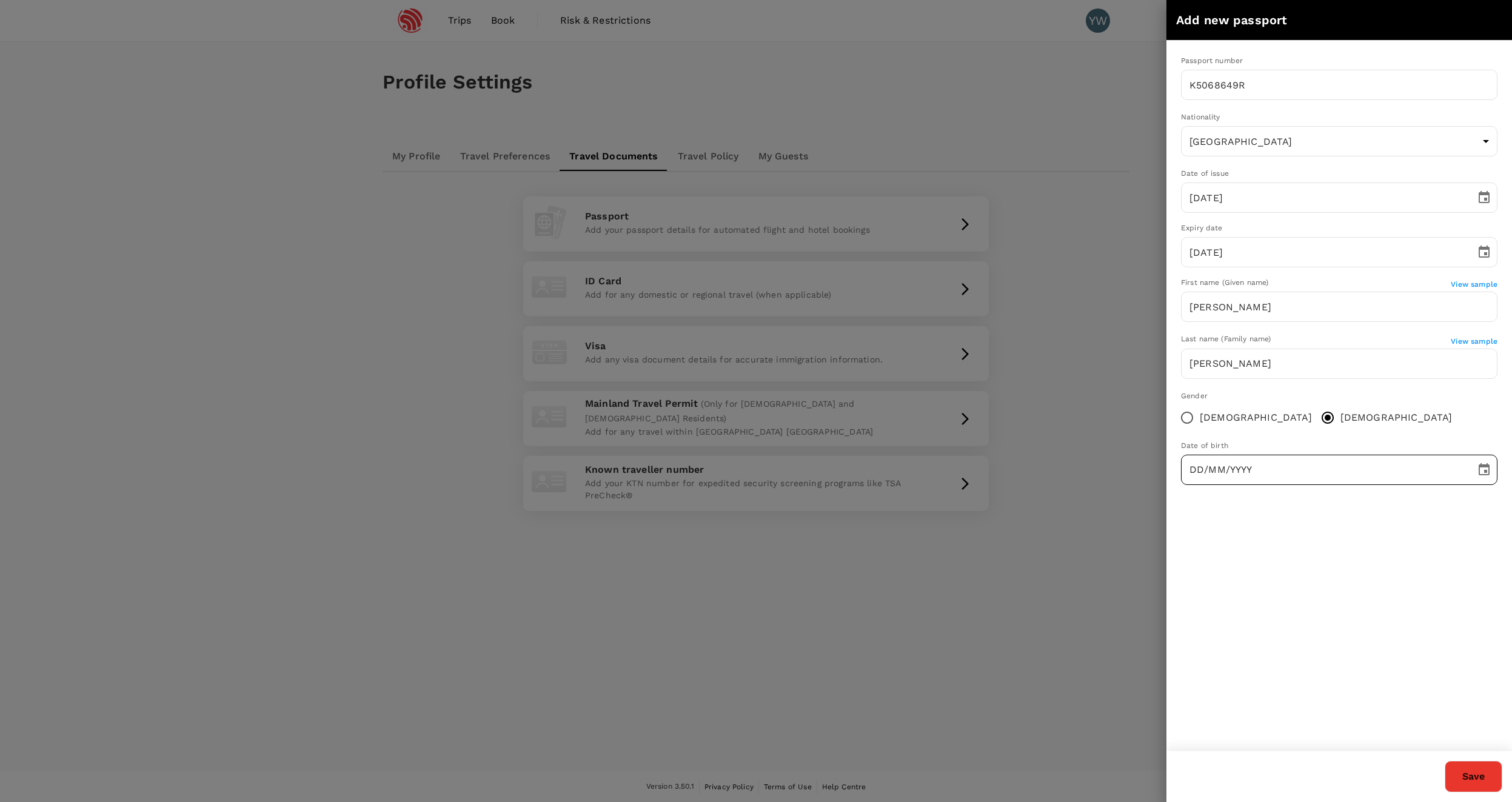
click at [1182, 481] on input "DD/MM/YYYY" at bounding box center [1324, 470] width 286 height 31
drag, startPoint x: 1295, startPoint y: 473, endPoint x: 1296, endPoint y: 507, distance: 34.0
click at [1296, 473] on input "[DATE]" at bounding box center [1324, 470] width 286 height 31
click at [1316, 549] on div "Passport number [PASSPORT] ​ Nationality [DEMOGRAPHIC_DATA] SG ​ Date of issue …" at bounding box center [1339, 396] width 346 height 711
click at [1239, 461] on input "[DATE]" at bounding box center [1324, 470] width 286 height 31
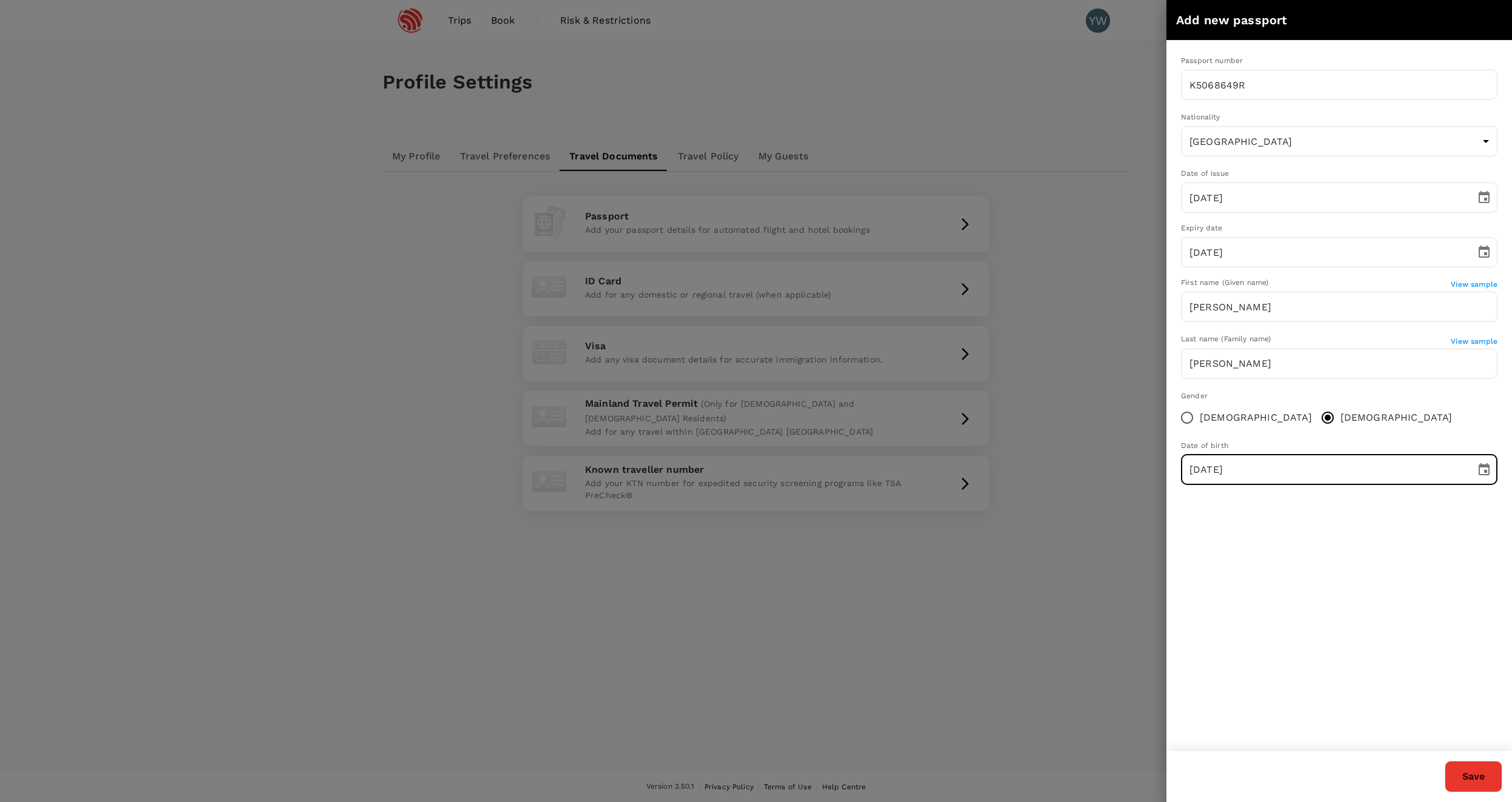
type input "[DATE]"
click at [1284, 530] on div "Passport number [PASSPORT] ​ Nationality [DEMOGRAPHIC_DATA] SG ​ Date of issue …" at bounding box center [1339, 396] width 346 height 711
click at [1472, 781] on button "Save" at bounding box center [1474, 777] width 58 height 32
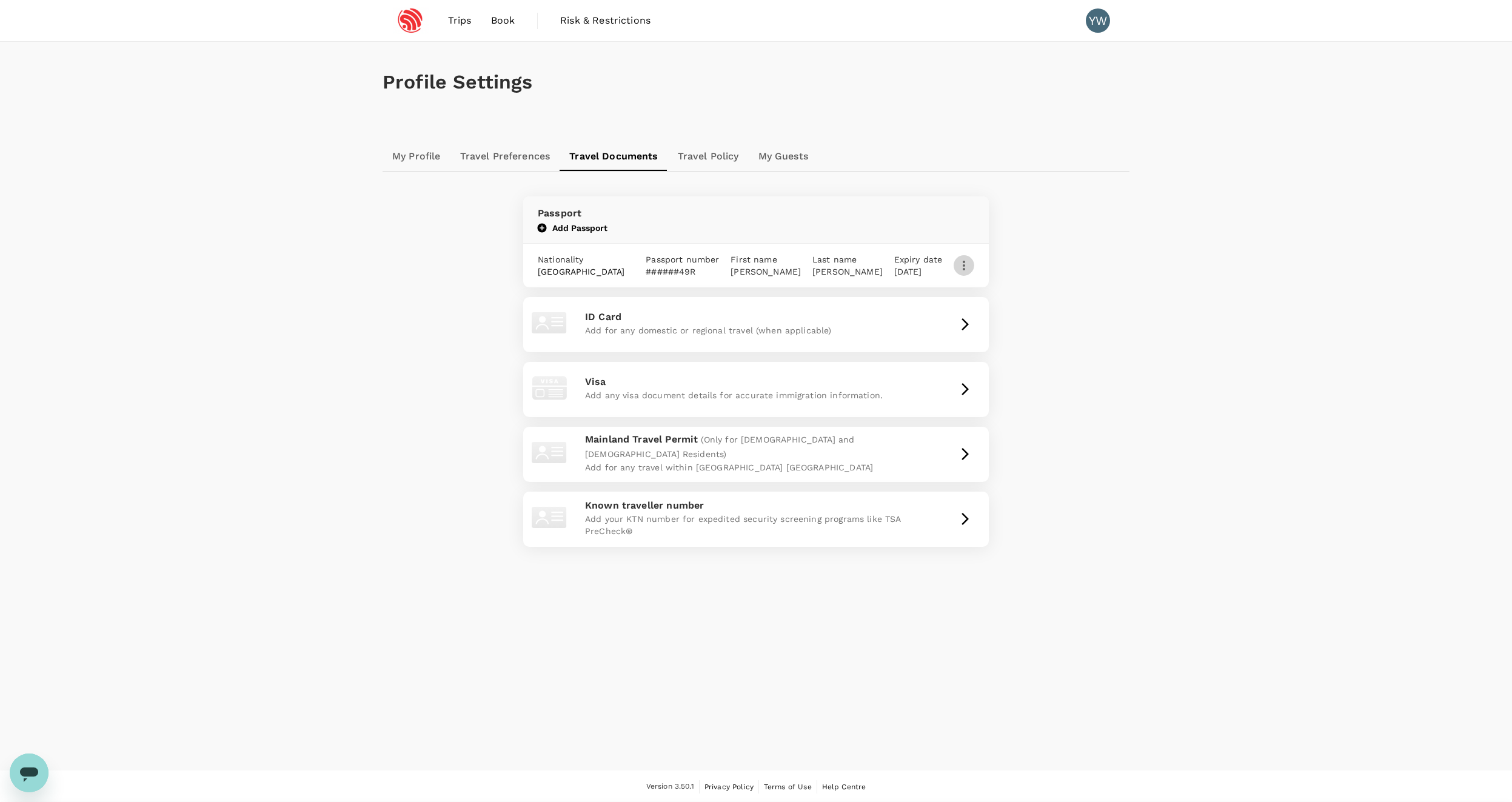
click at [961, 259] on icon "button" at bounding box center [964, 266] width 15 height 15
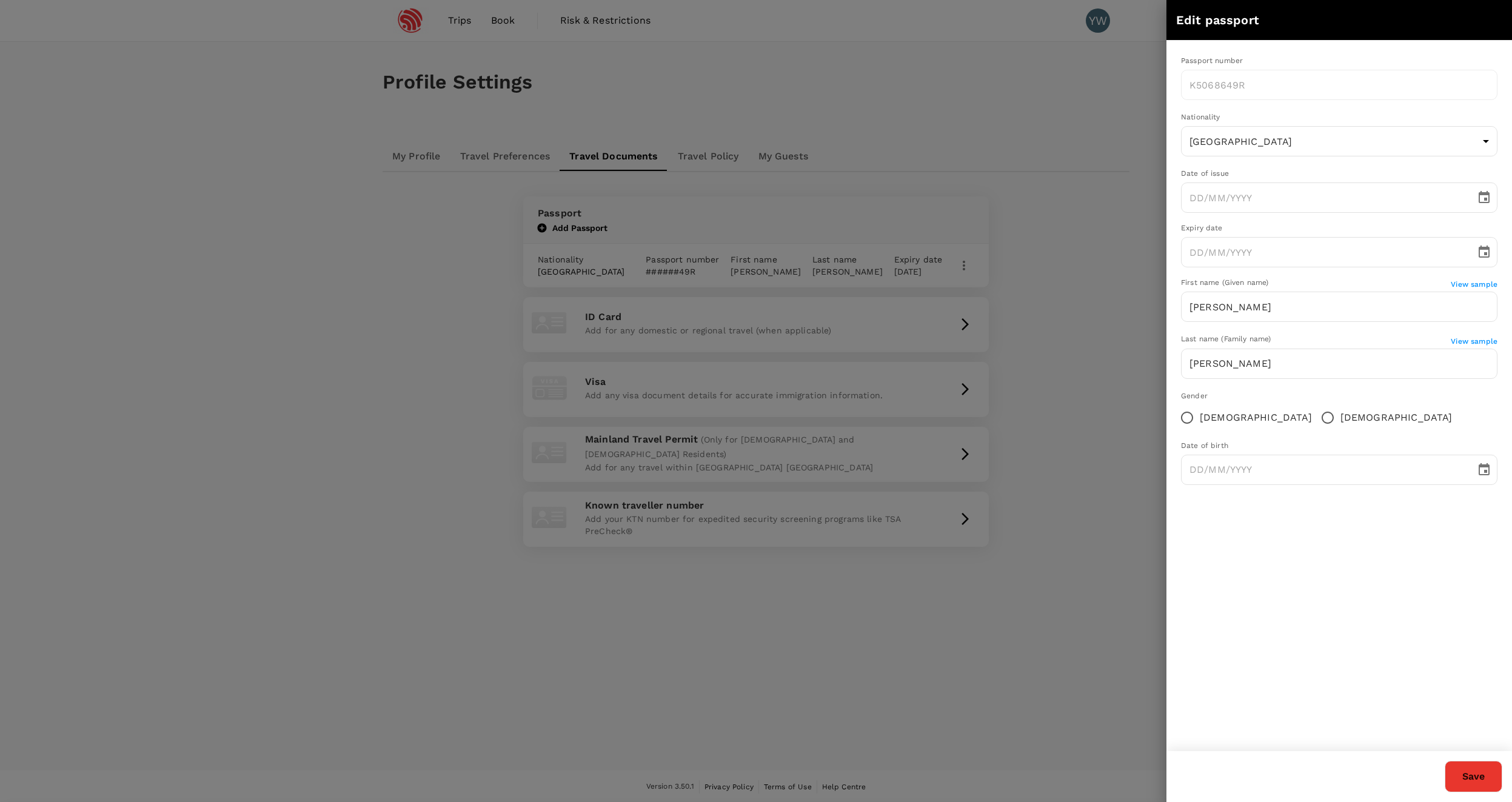
type input "[DATE]"
radio input "true"
type input "[DATE]"
click at [1463, 780] on button "Save" at bounding box center [1474, 777] width 58 height 32
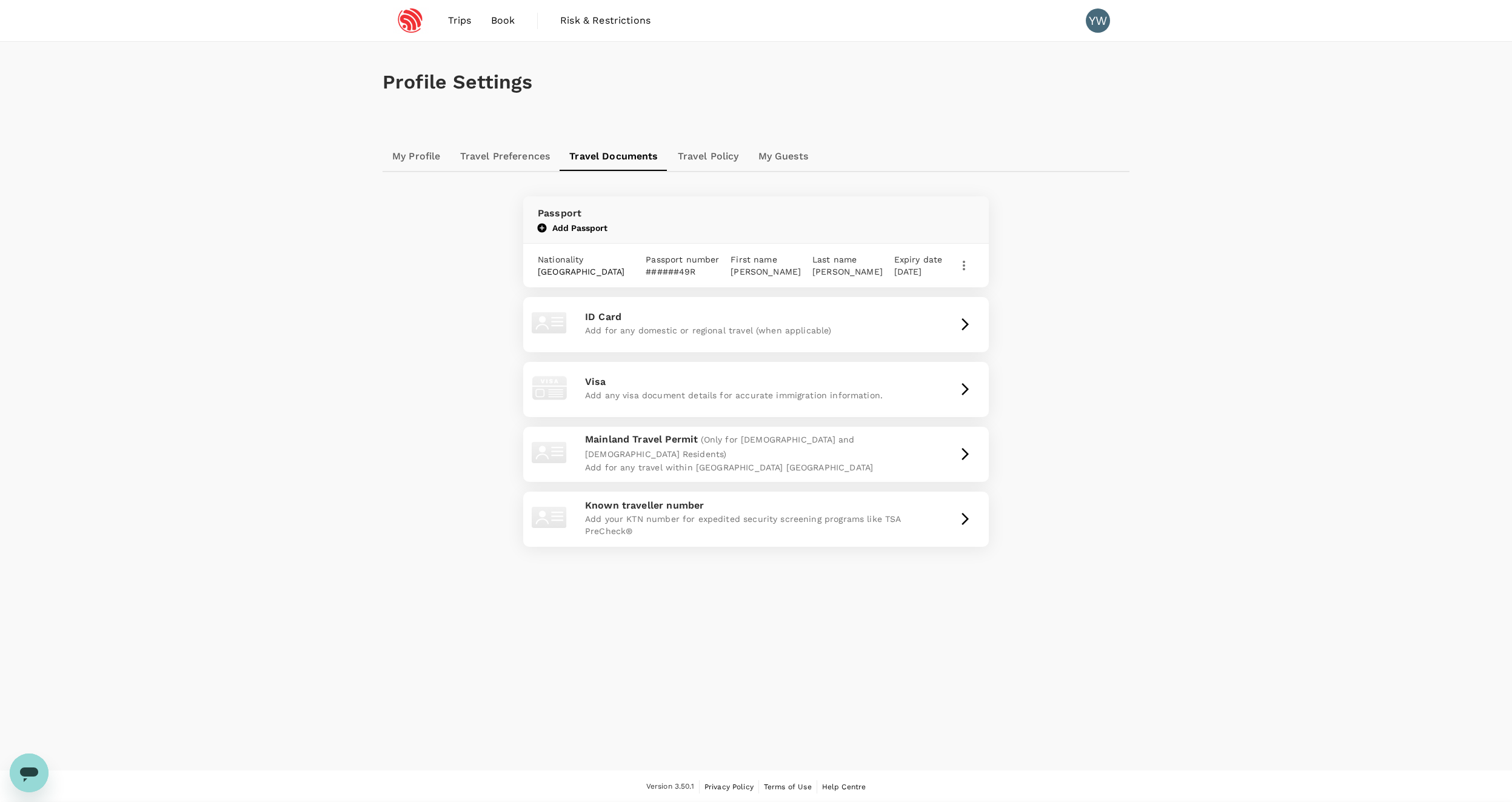
click at [968, 260] on icon "button" at bounding box center [964, 266] width 15 height 15
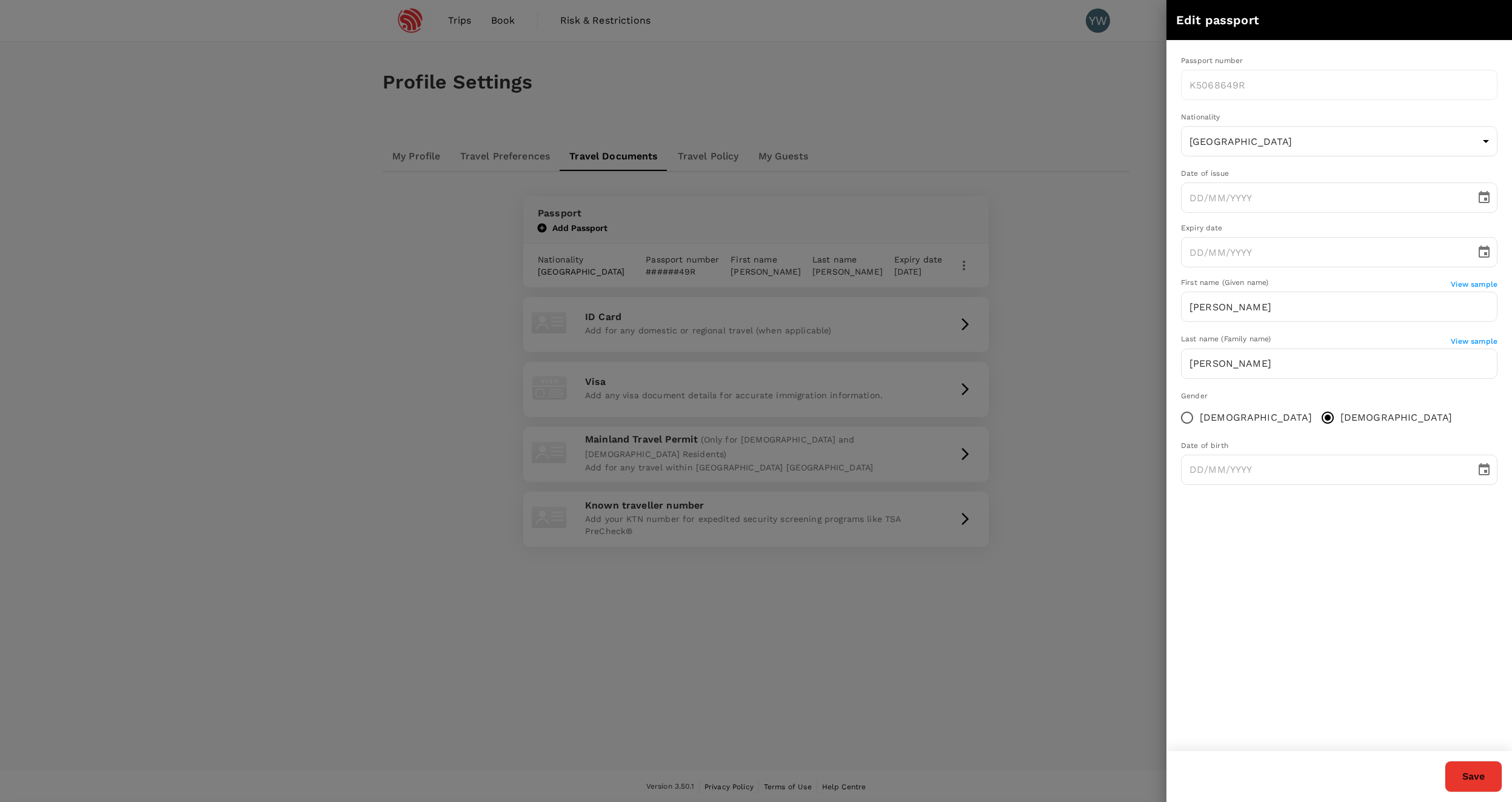
type input "[DATE]"
click at [1464, 776] on button "Save" at bounding box center [1474, 777] width 58 height 32
click at [1102, 112] on div at bounding box center [756, 401] width 1512 height 802
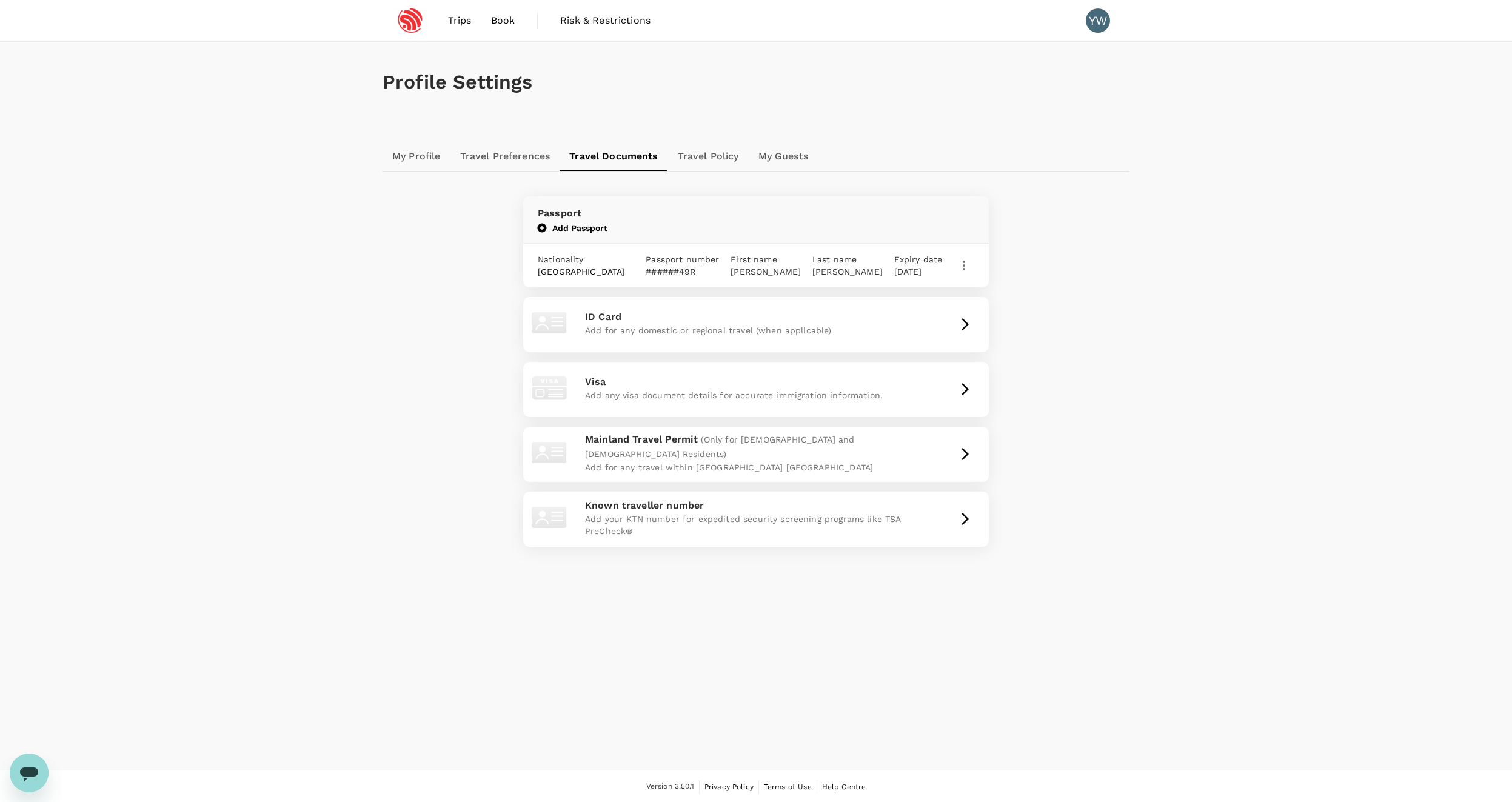
click at [766, 182] on div "Passport Add Passport Nationality [DEMOGRAPHIC_DATA] Passport number ######49R …" at bounding box center [756, 365] width 718 height 384
click at [711, 169] on link "Travel Policy" at bounding box center [708, 156] width 80 height 29
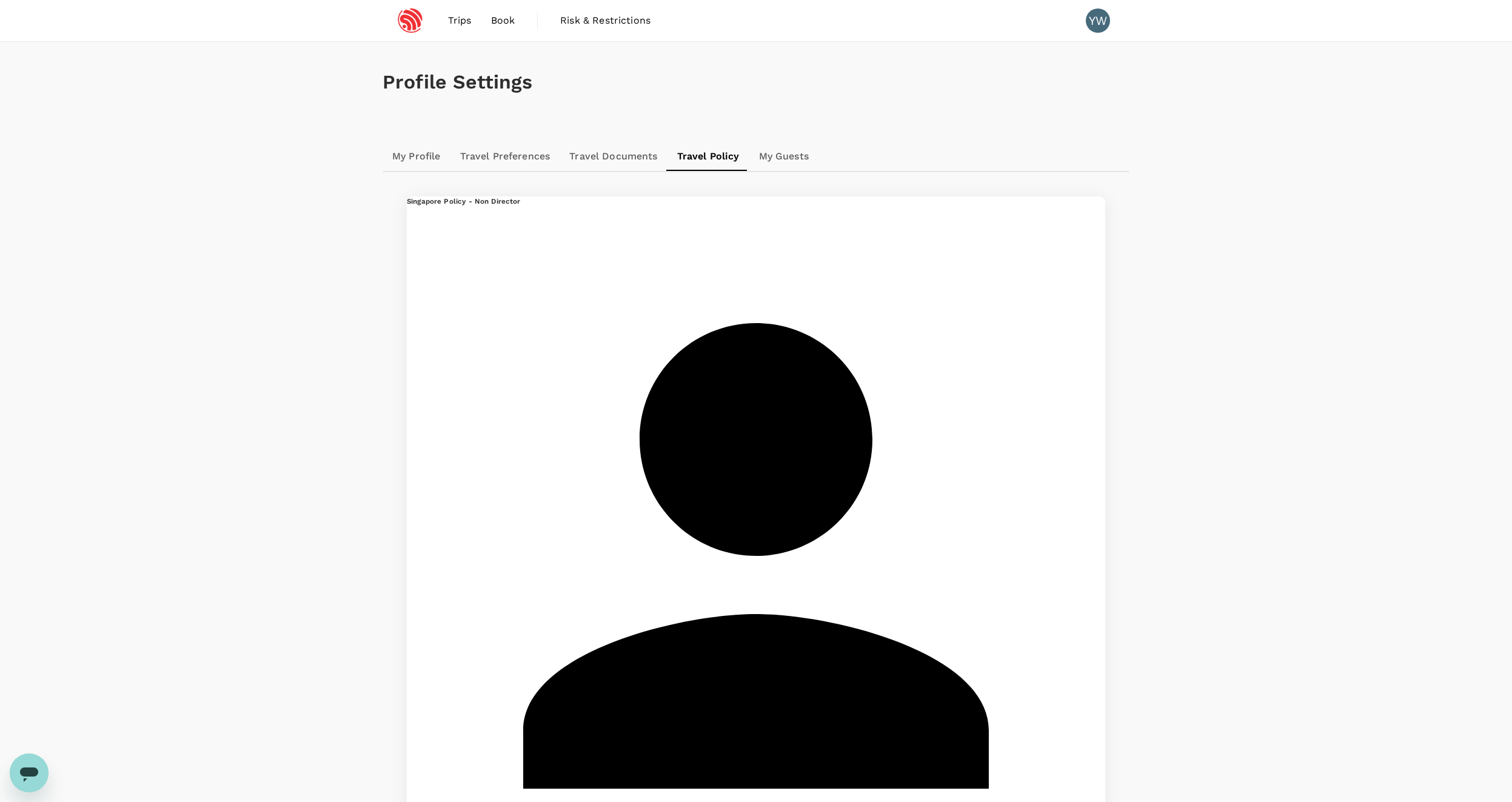
click at [0, 0] on p "Accommodation" at bounding box center [0, 0] width 0 height 0
click at [0, 0] on p "Flight" at bounding box center [0, 0] width 0 height 0
click at [0, 0] on p "Accommodation" at bounding box center [0, 0] width 0 height 0
click at [0, 0] on icon "button" at bounding box center [0, 0] width 0 height 0
click at [0, 0] on p "Accommodation" at bounding box center [0, 0] width 0 height 0
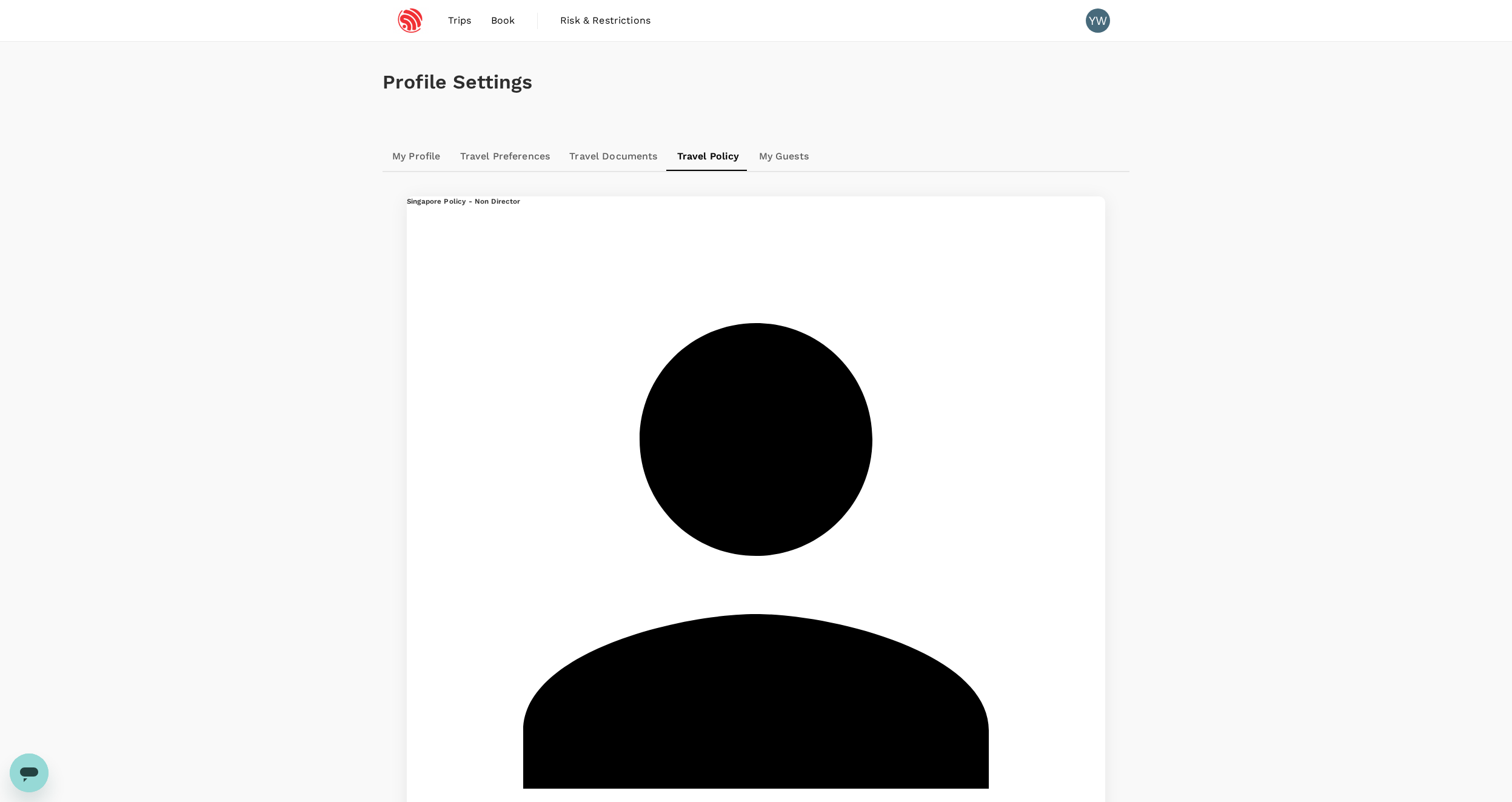
click at [0, 0] on p "Flight" at bounding box center [0, 0] width 0 height 0
click at [0, 0] on p "Accommodation" at bounding box center [0, 0] width 0 height 0
click at [0, 0] on p "Flight" at bounding box center [0, 0] width 0 height 0
click at [0, 0] on button "Train" at bounding box center [0, 0] width 0 height 0
click at [493, 20] on span "Book" at bounding box center [503, 21] width 24 height 15
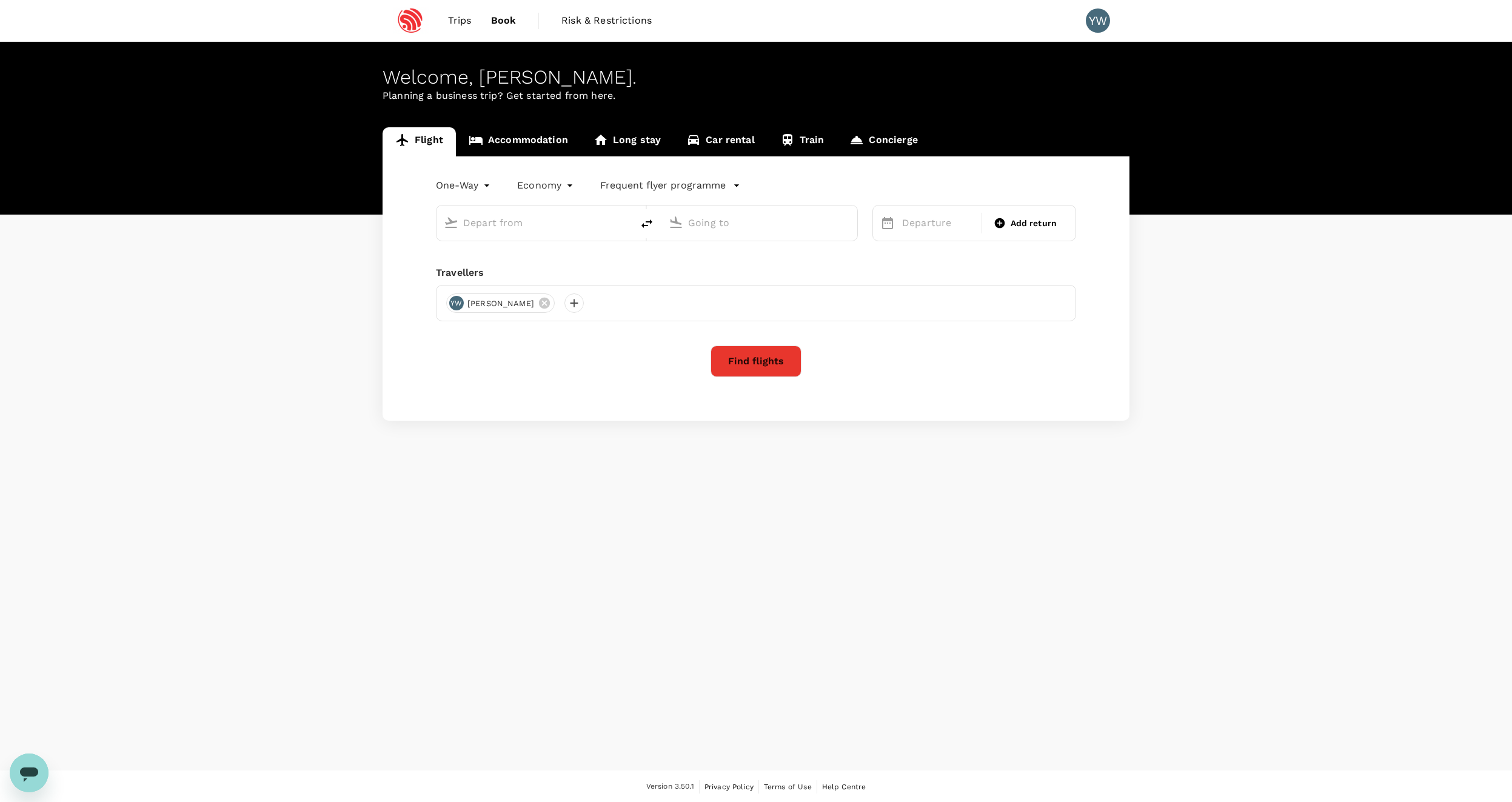
click at [551, 154] on link "Accommodation" at bounding box center [518, 142] width 125 height 29
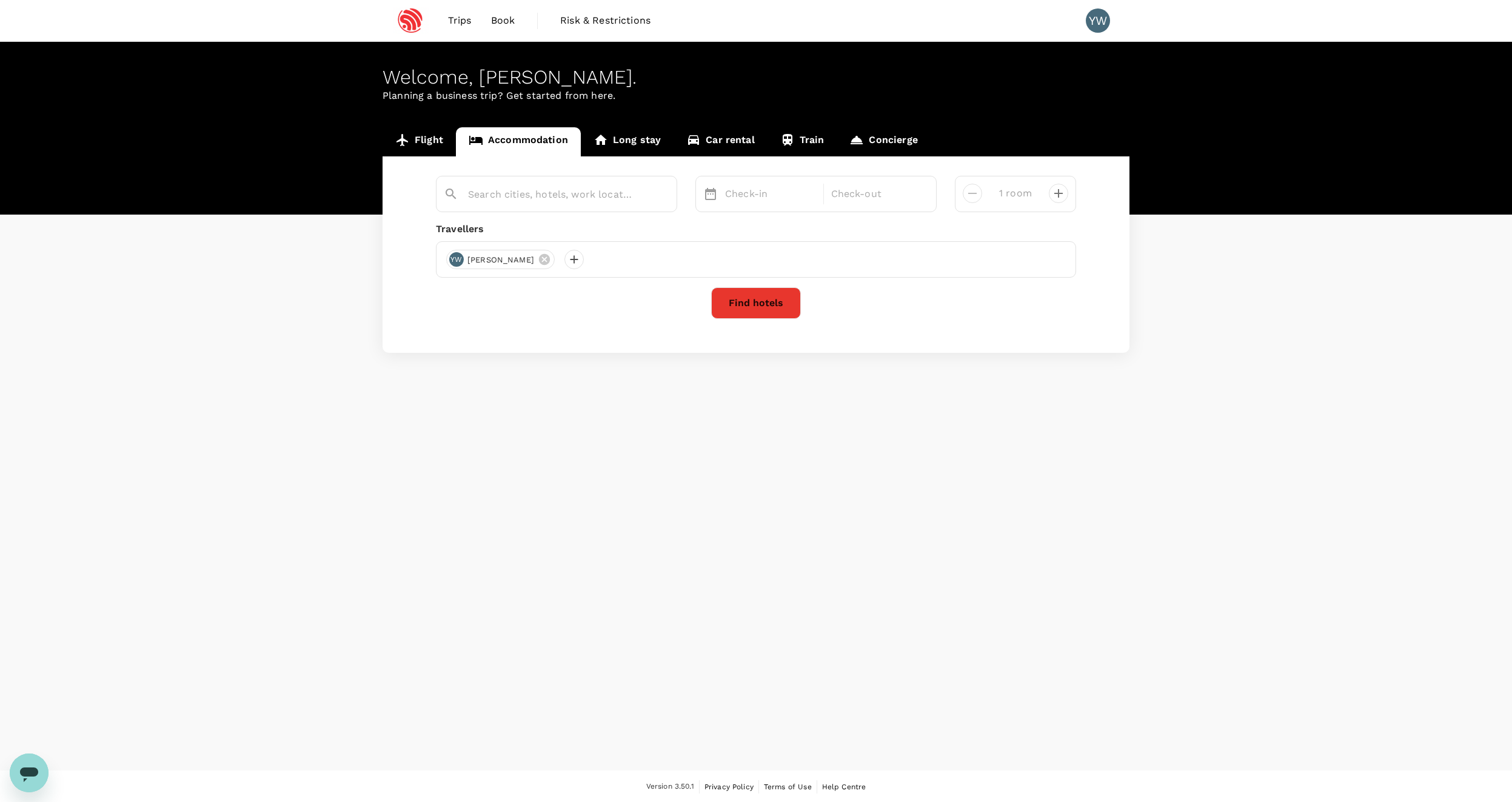
click at [549, 144] on link "Accommodation" at bounding box center [518, 142] width 125 height 29
click at [555, 187] on input "text" at bounding box center [551, 194] width 167 height 19
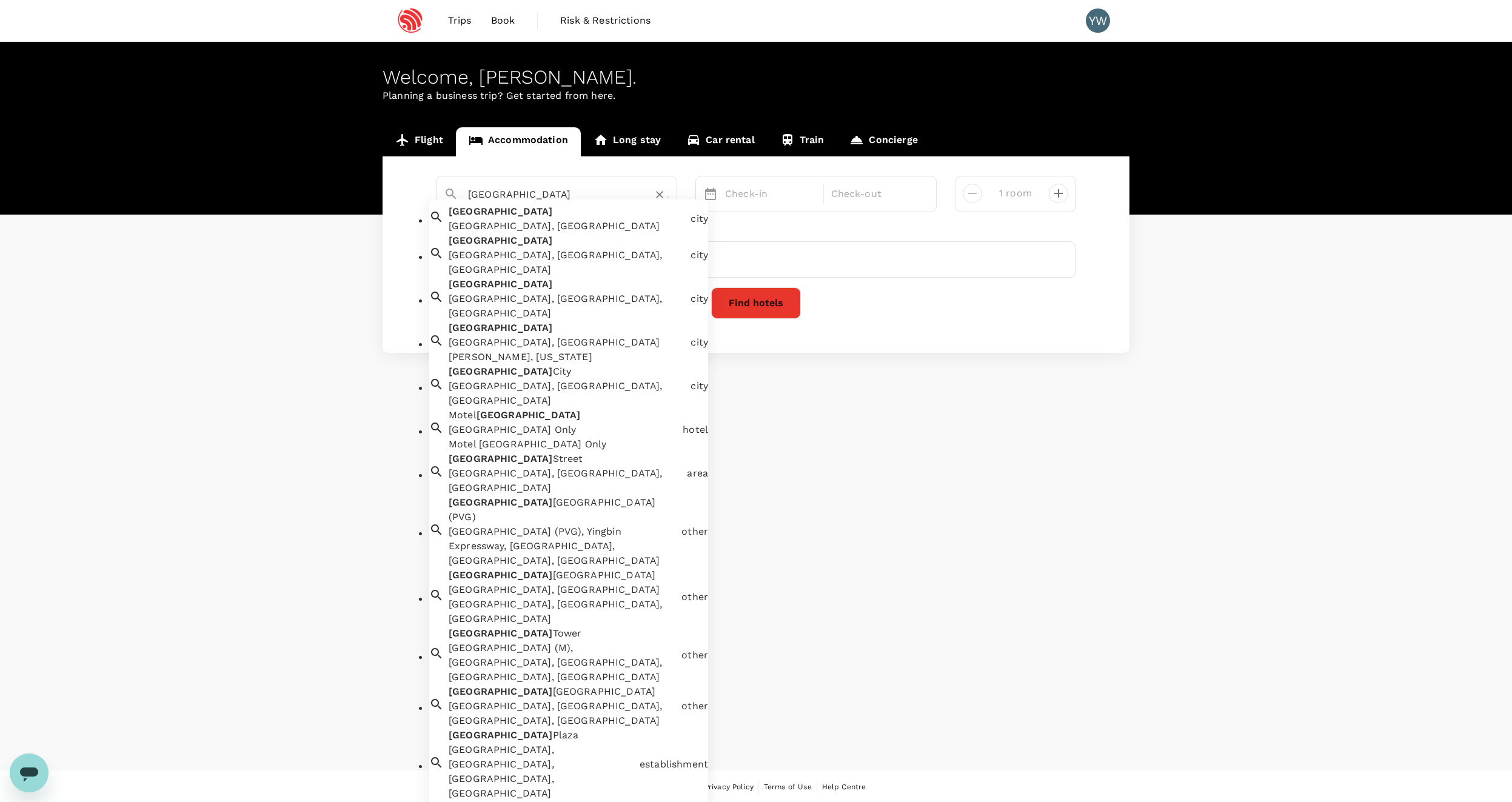
click at [607, 226] on div "Shanghai [GEOGRAPHIC_DATA], [GEOGRAPHIC_DATA]" at bounding box center [564, 216] width 241 height 34
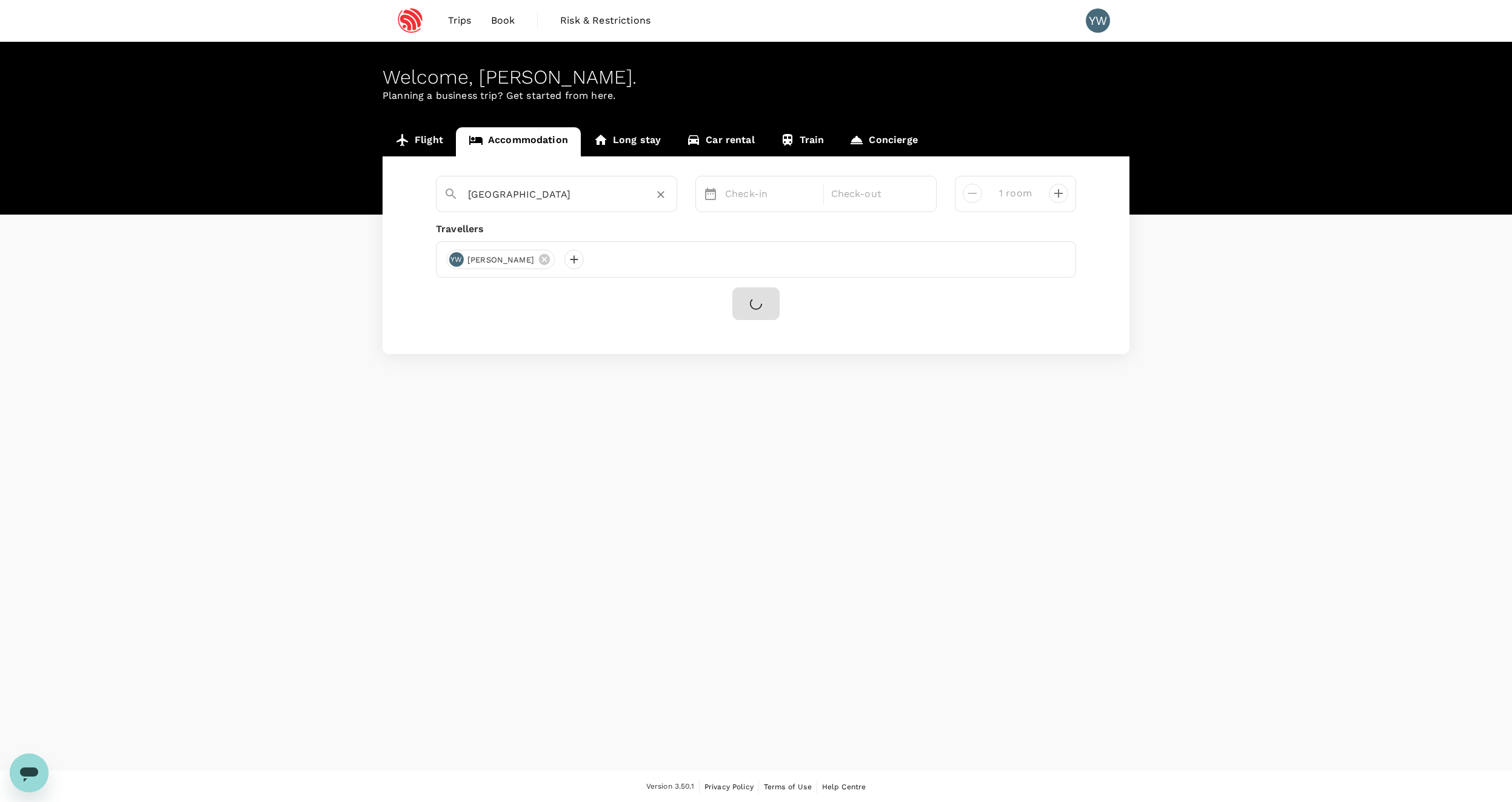
type input "[GEOGRAPHIC_DATA]"
click at [776, 200] on p "Check-in" at bounding box center [771, 194] width 91 height 15
click at [1031, 235] on button "Next Month" at bounding box center [1031, 233] width 20 height 20
click at [715, 228] on button "Previous Month" at bounding box center [717, 233] width 20 height 20
click at [1030, 231] on span "Next Month" at bounding box center [1030, 233] width 0 height 14
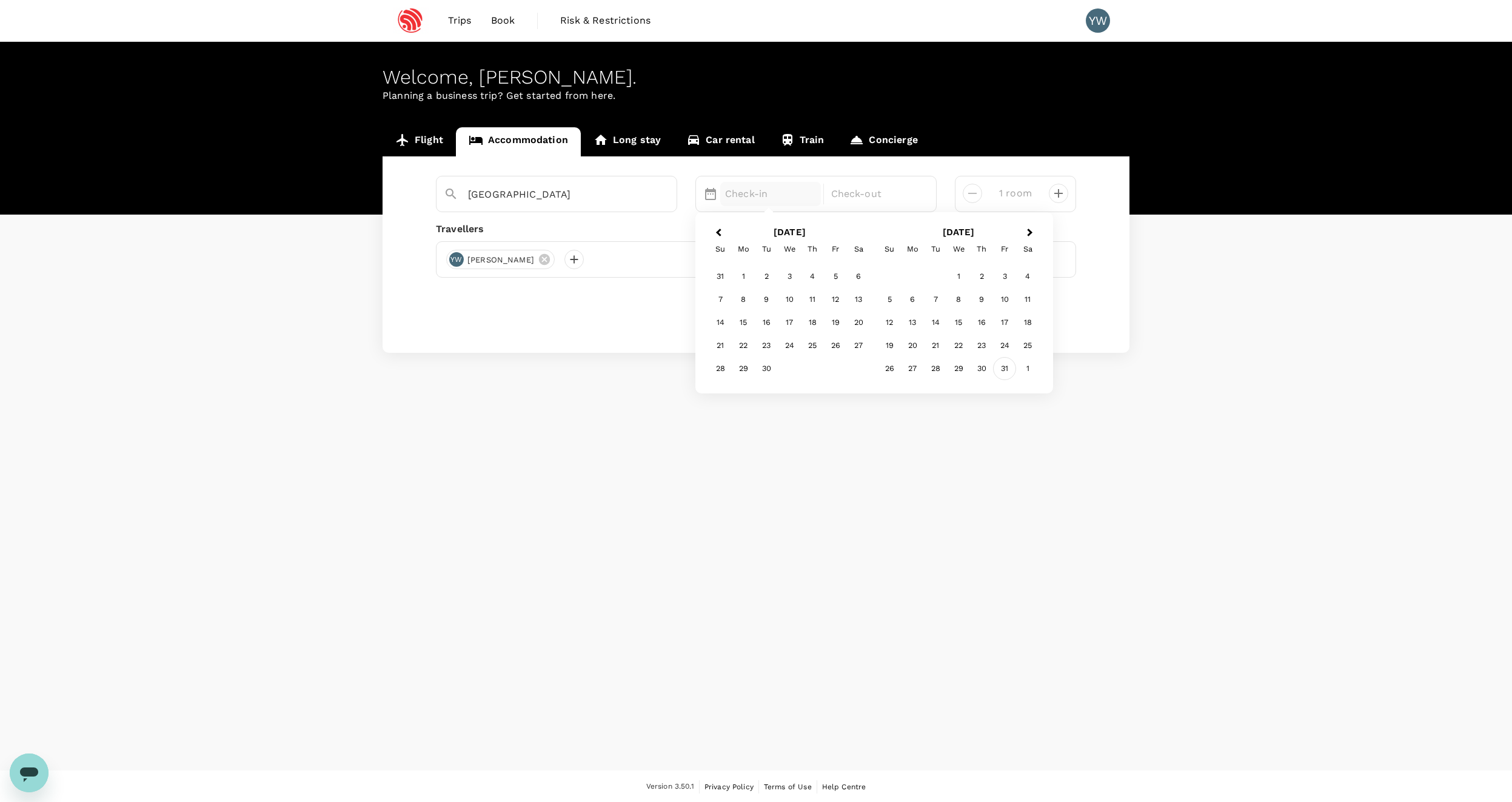
click at [999, 373] on div "31" at bounding box center [1004, 368] width 23 height 23
click at [887, 306] on div "2" at bounding box center [889, 299] width 23 height 23
click at [789, 313] on button "Find hotels" at bounding box center [756, 303] width 89 height 32
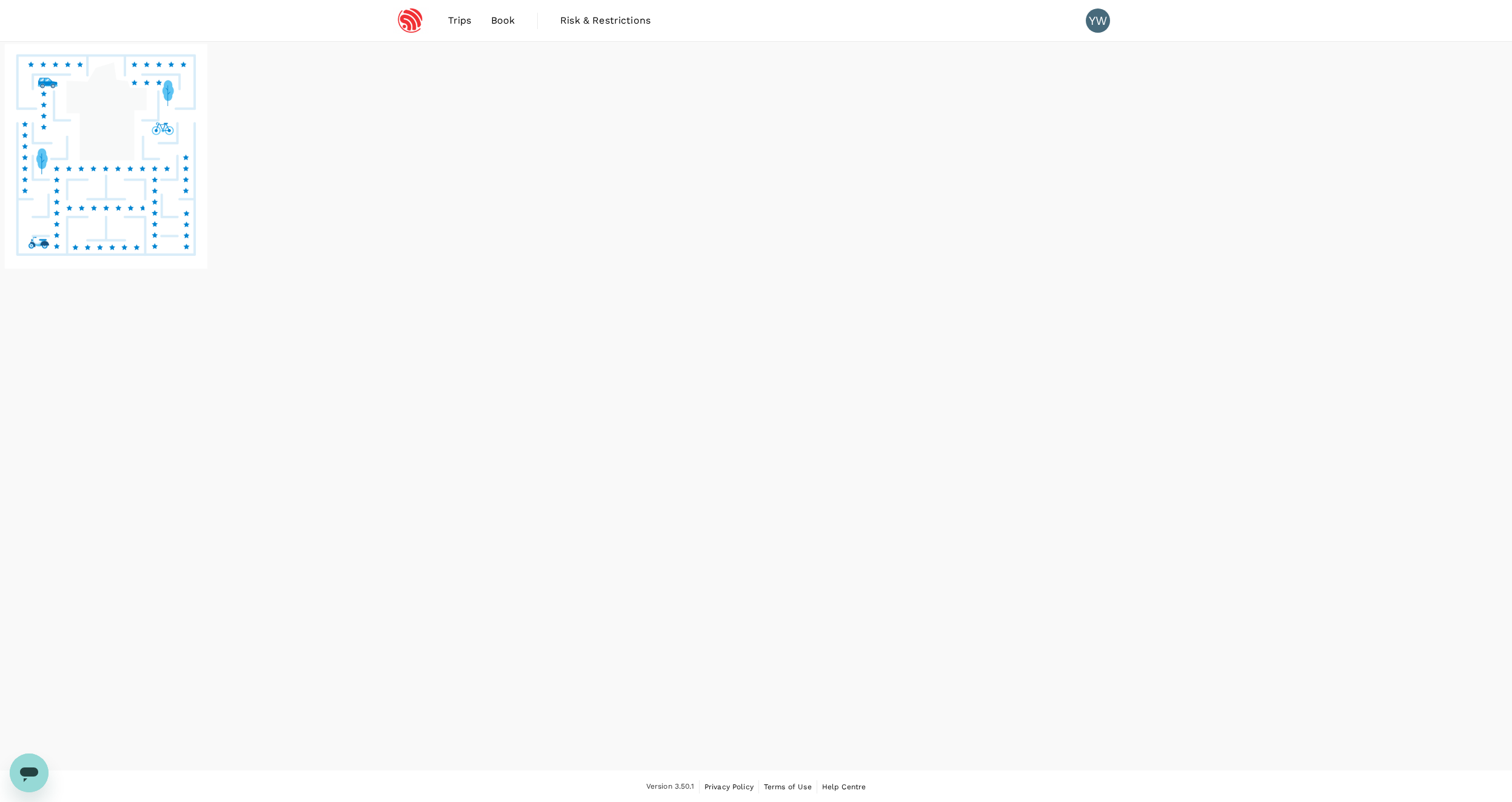
click at [807, 173] on div at bounding box center [756, 200] width 1512 height 316
click at [457, 20] on span "Trips" at bounding box center [460, 21] width 23 height 15
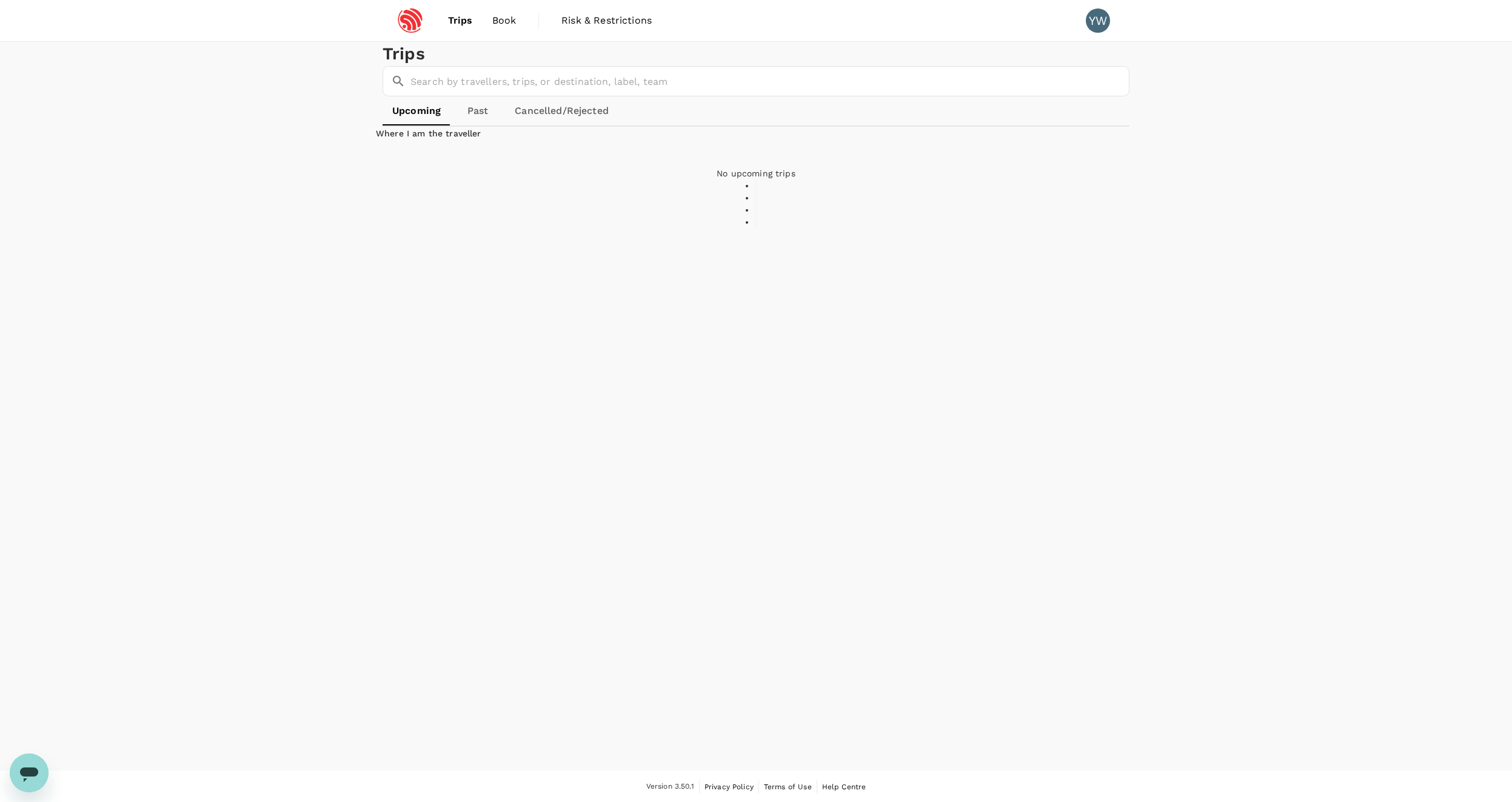
click at [492, 126] on link "Past" at bounding box center [477, 110] width 55 height 29
click at [547, 126] on link "Cancelled/Rejected" at bounding box center [561, 110] width 114 height 29
click at [483, 126] on link "Past" at bounding box center [477, 110] width 55 height 29
click at [440, 126] on link "Upcoming" at bounding box center [416, 110] width 67 height 29
click at [422, 25] on img at bounding box center [410, 21] width 56 height 27
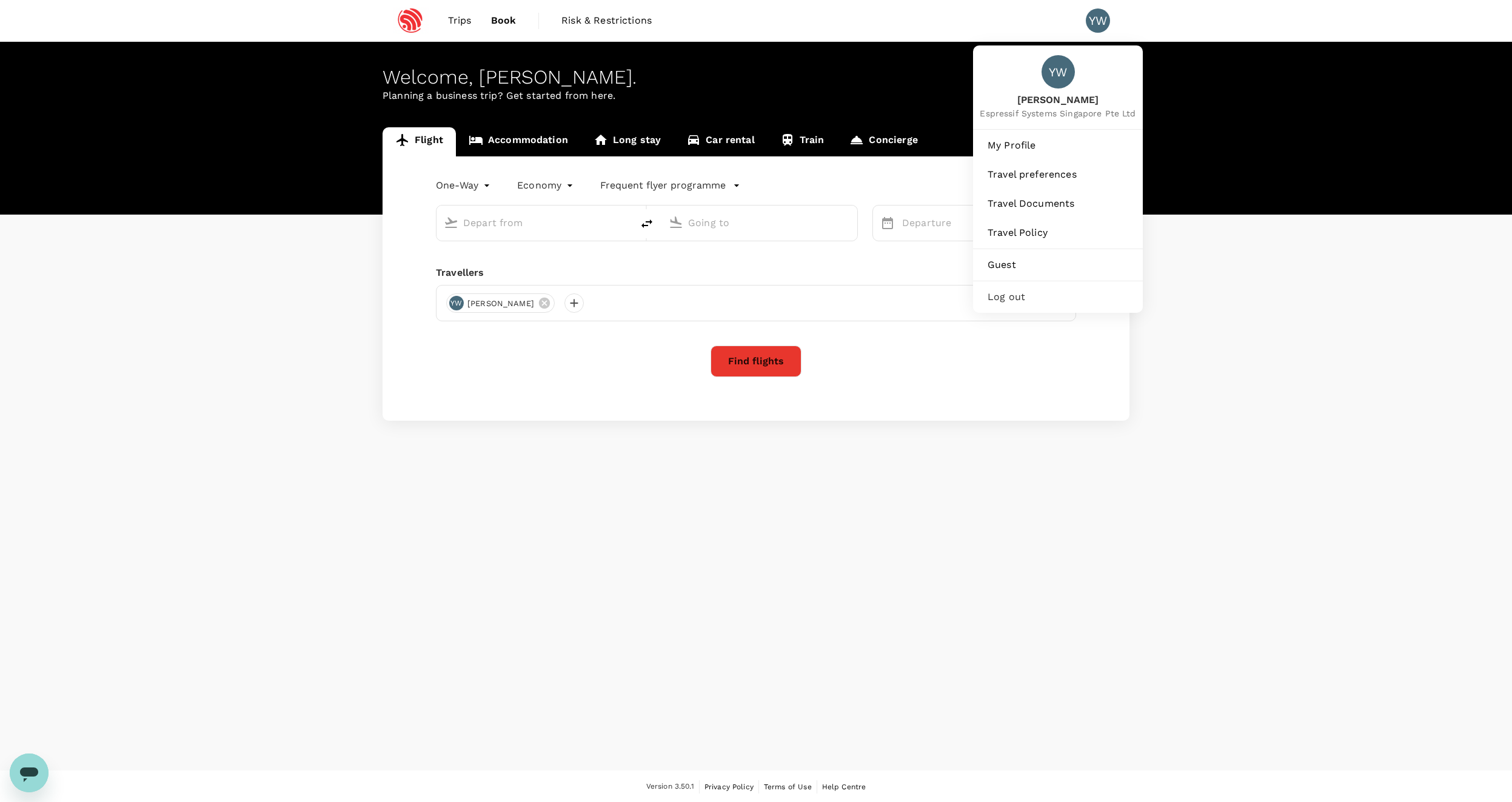
click at [1111, 21] on div "YW" at bounding box center [1103, 21] width 34 height 24
click at [1038, 138] on span "My Profile" at bounding box center [1057, 145] width 141 height 15
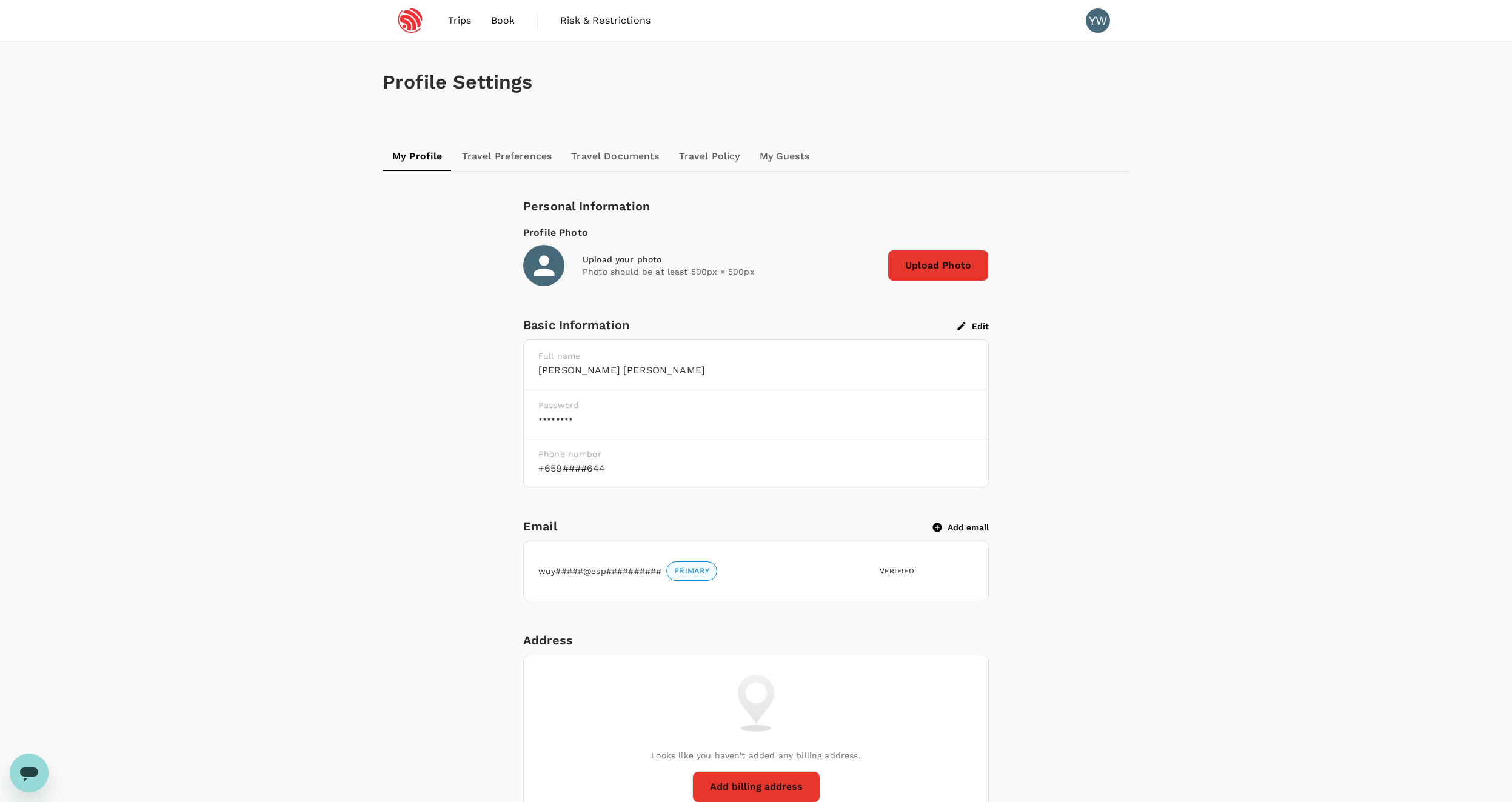
click at [573, 157] on link "Travel Documents" at bounding box center [614, 156] width 107 height 29
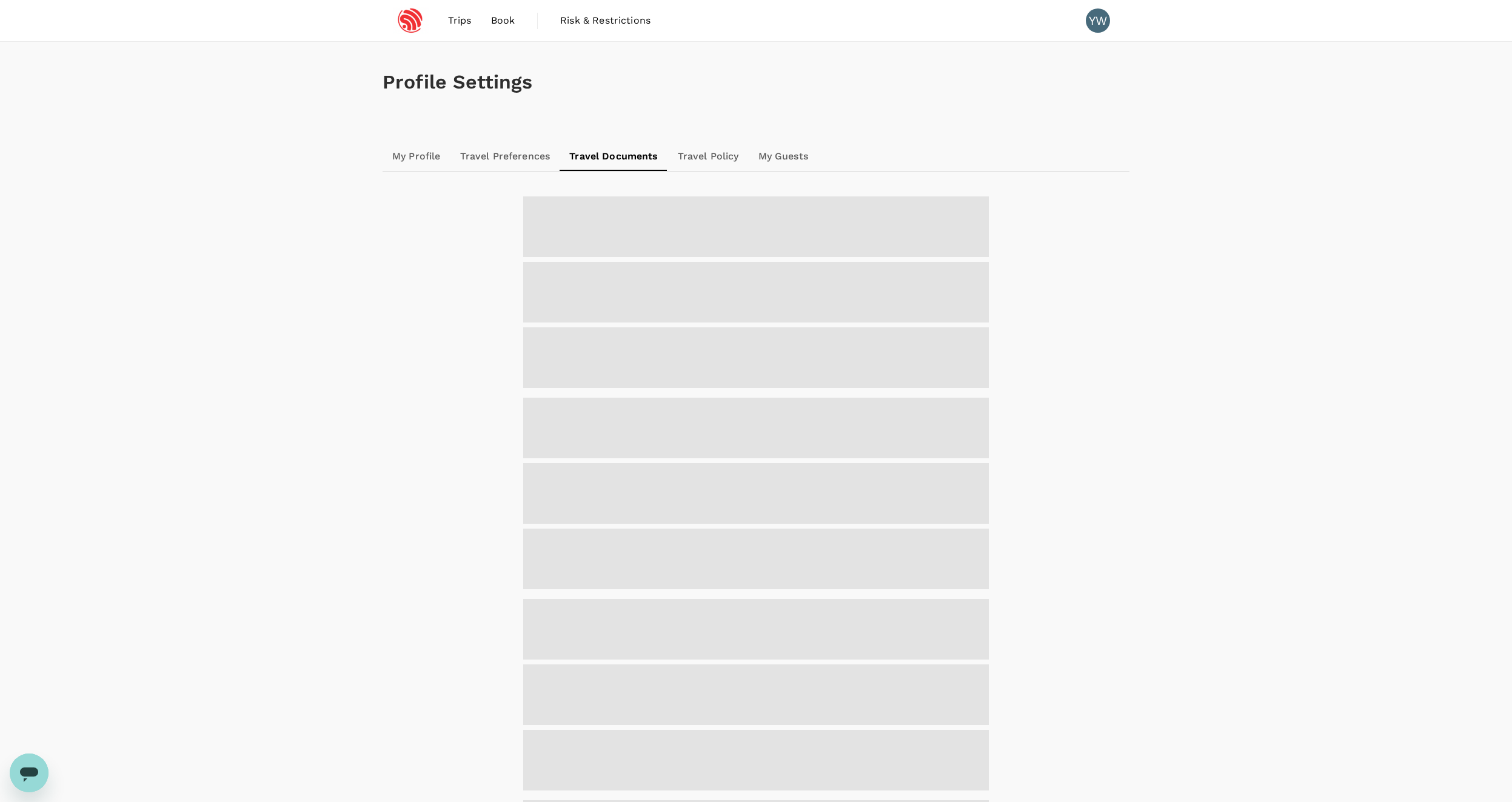
click at [668, 160] on link "Travel Policy" at bounding box center [708, 156] width 80 height 29
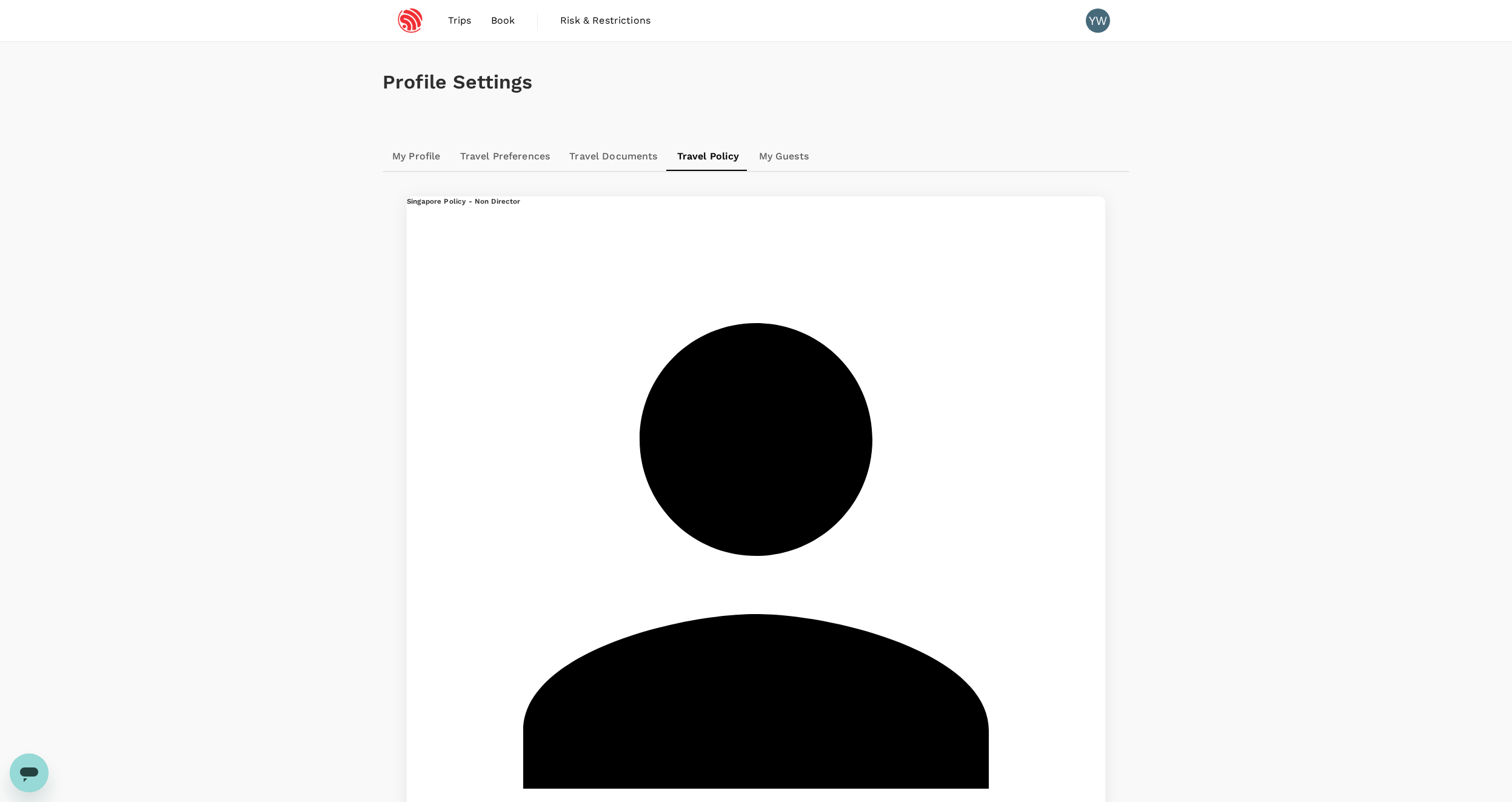
click at [763, 159] on link "My Guests" at bounding box center [784, 156] width 69 height 29
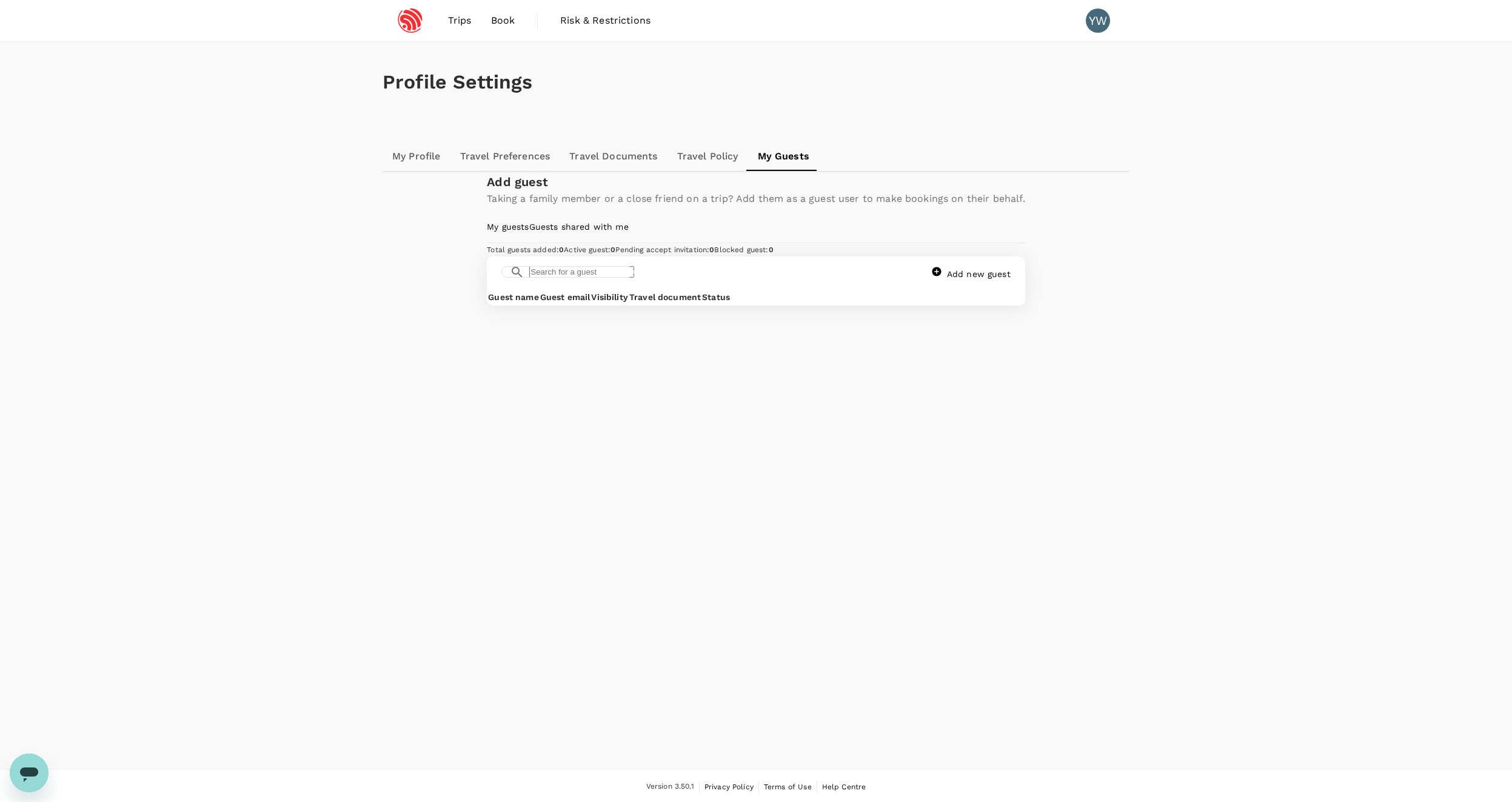
click at [674, 157] on link "Travel Policy" at bounding box center [708, 156] width 80 height 29
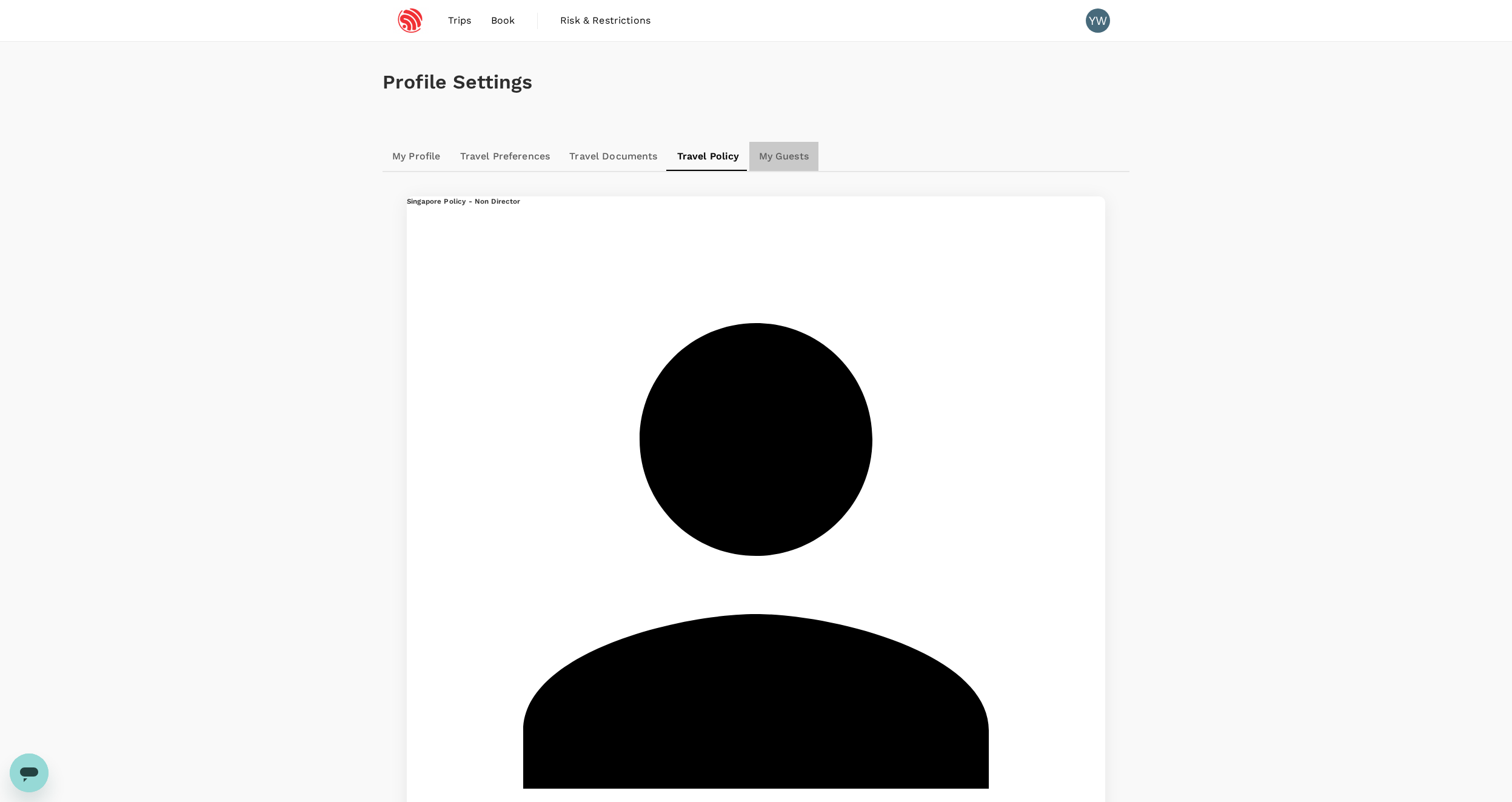
click at [781, 164] on link "My Guests" at bounding box center [784, 156] width 69 height 29
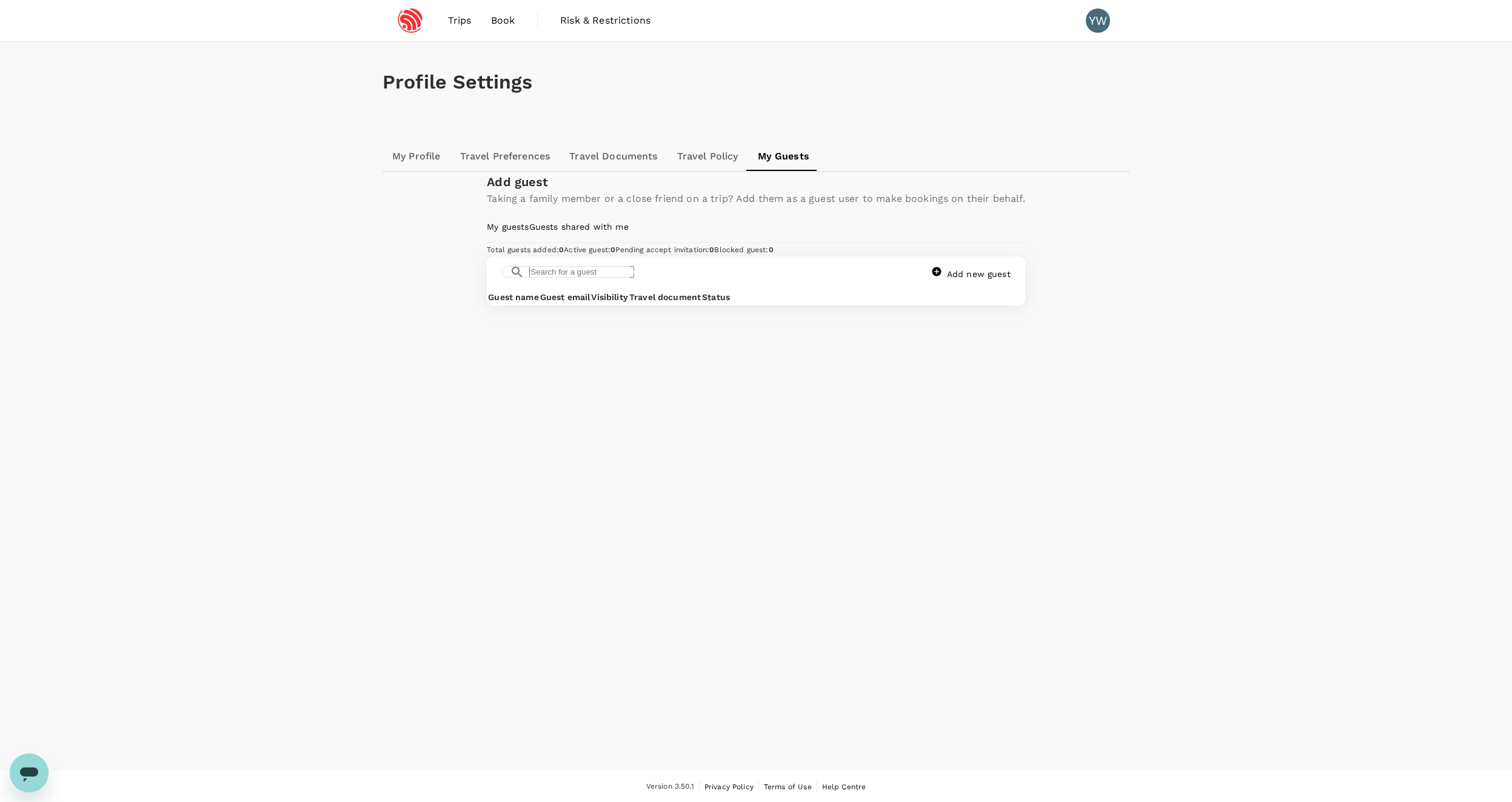
click at [705, 156] on link "Travel Policy" at bounding box center [708, 156] width 80 height 29
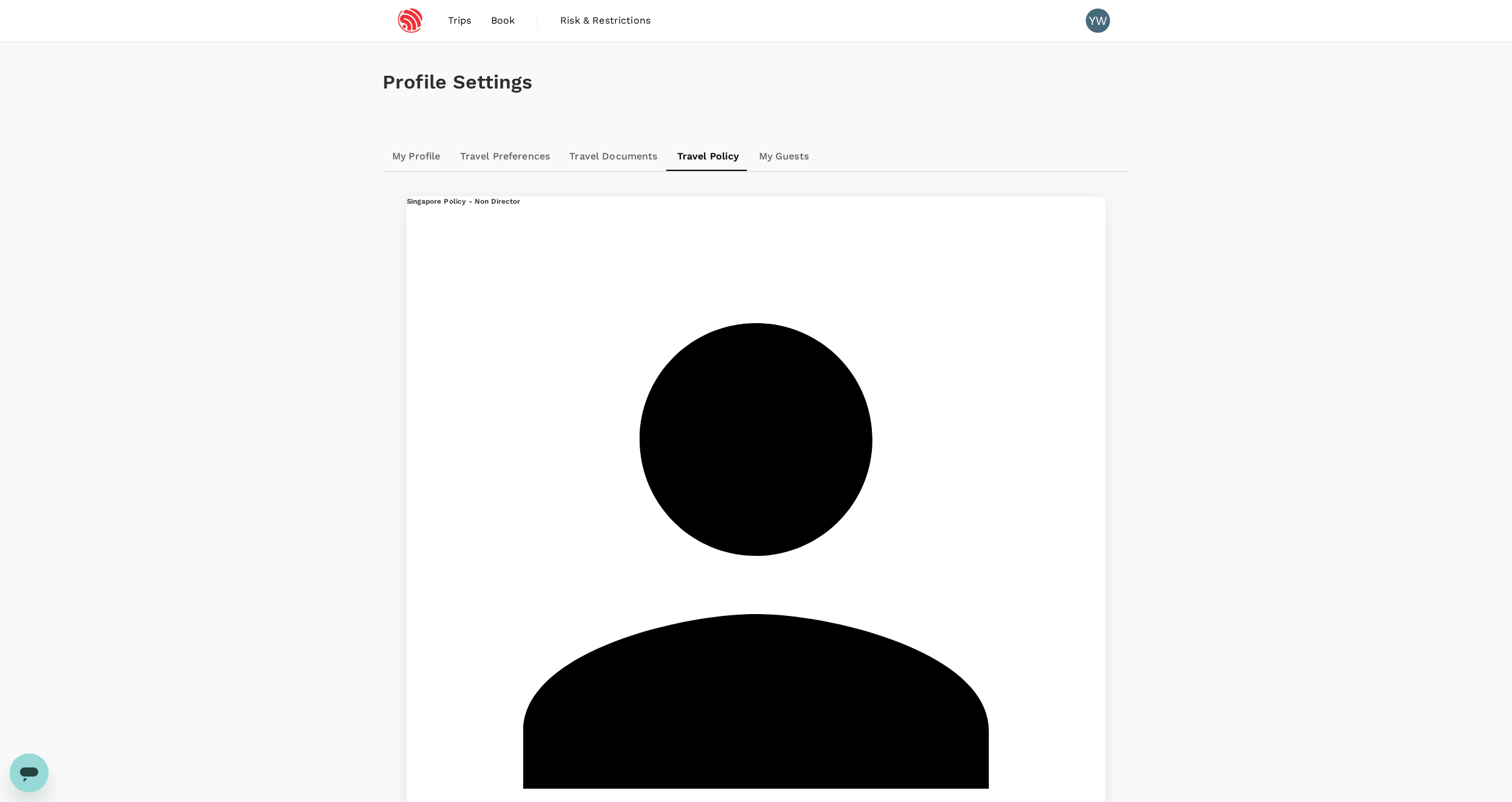
click at [614, 152] on link "Travel Documents" at bounding box center [612, 156] width 107 height 29
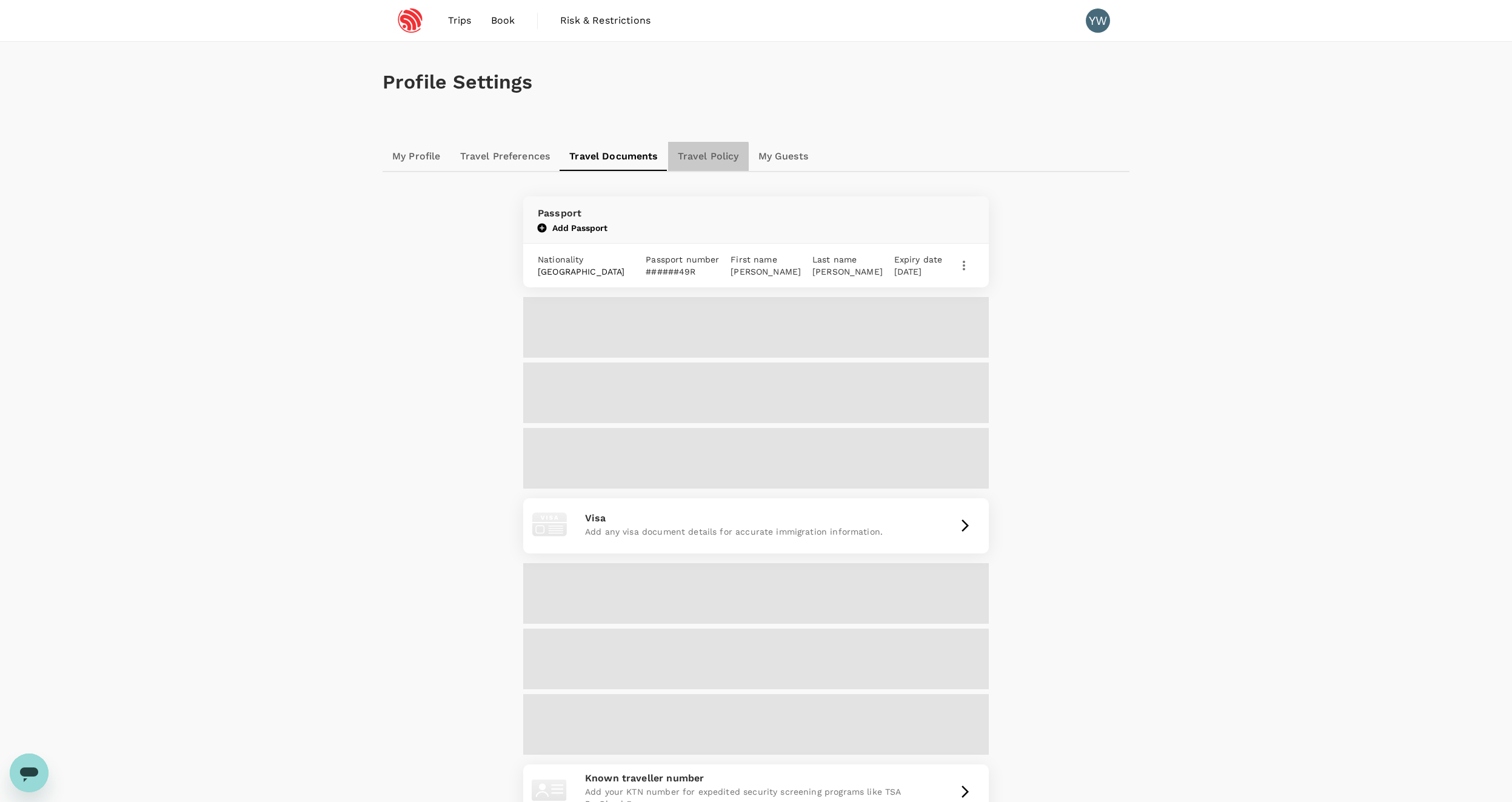
click at [689, 160] on link "Travel Policy" at bounding box center [708, 156] width 80 height 29
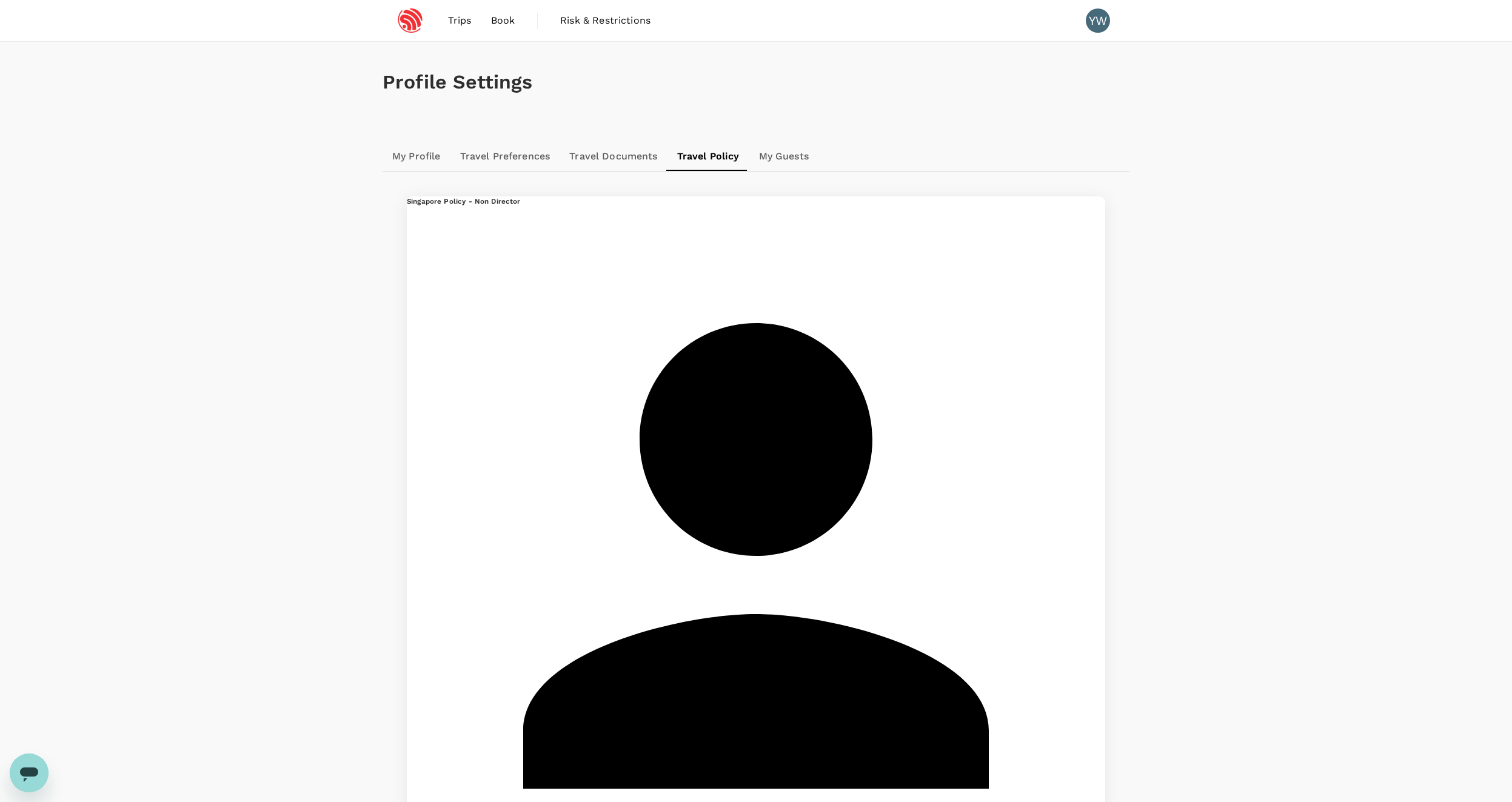
click at [625, 159] on link "Travel Documents" at bounding box center [612, 156] width 107 height 29
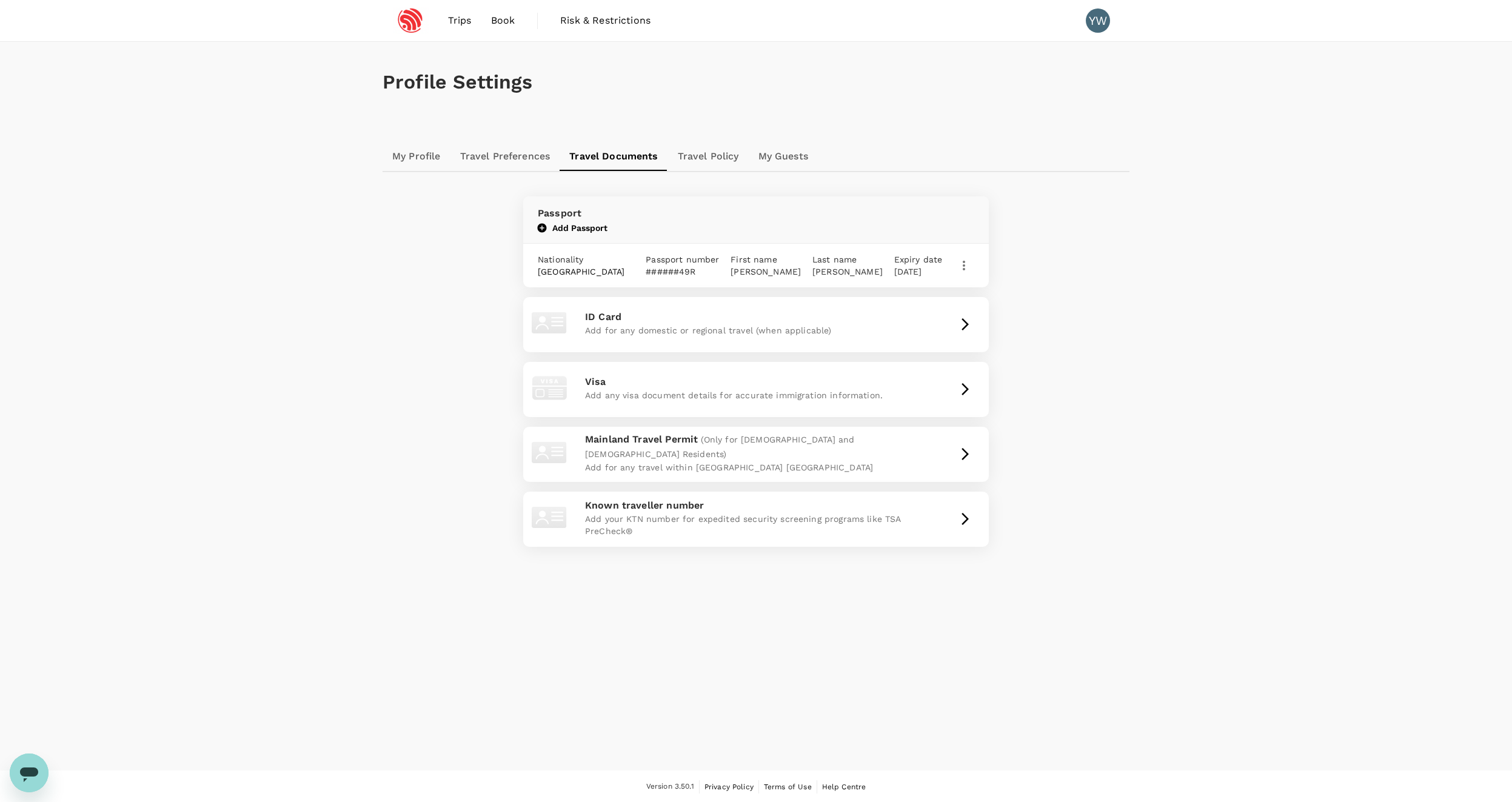
click at [526, 162] on link "Travel Preferences" at bounding box center [505, 156] width 110 height 29
